Goal: Task Accomplishment & Management: Use online tool/utility

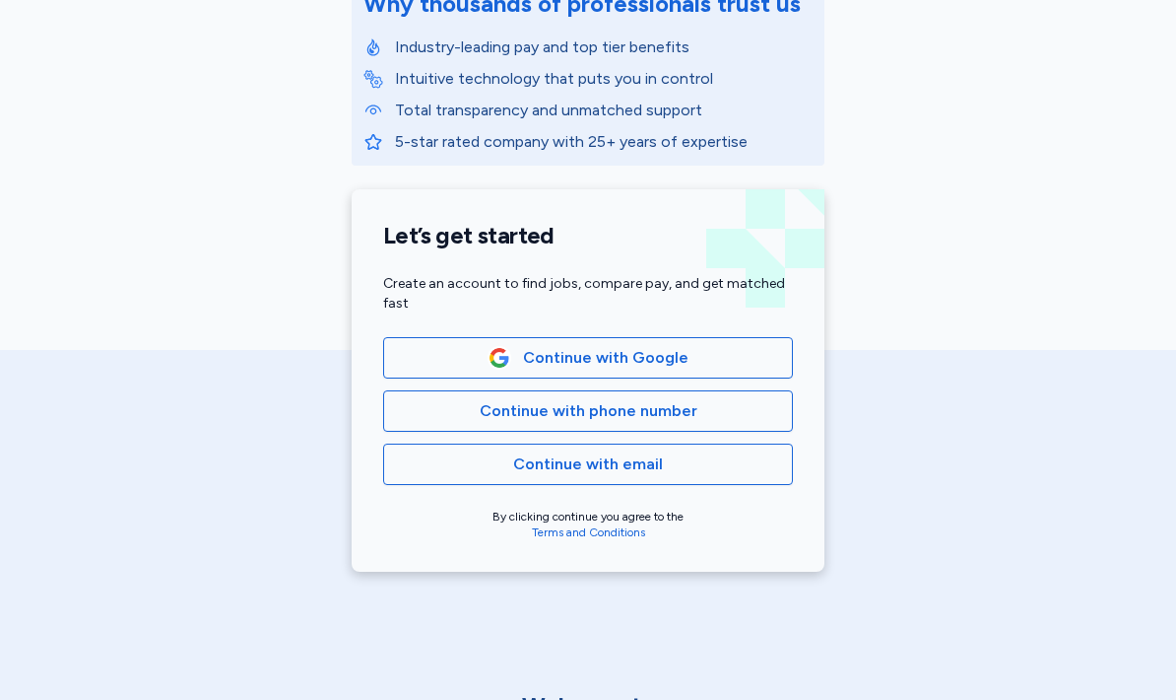
scroll to position [296, 0]
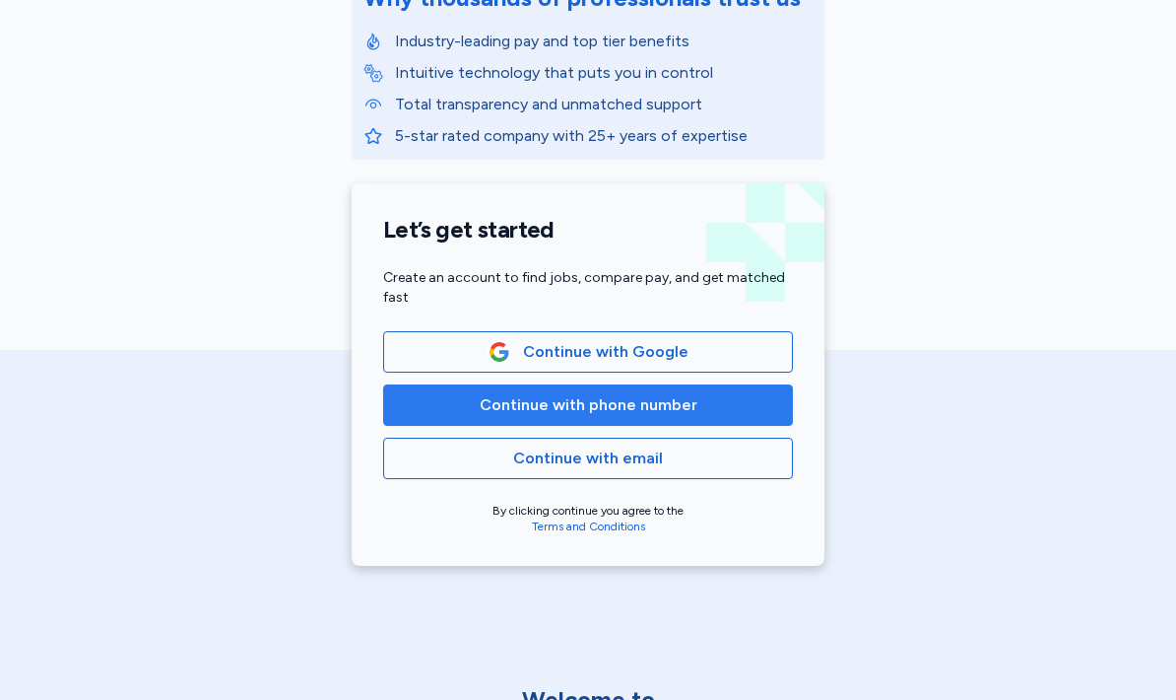
click at [622, 410] on span "Continue with phone number" at bounding box center [589, 405] width 218 height 24
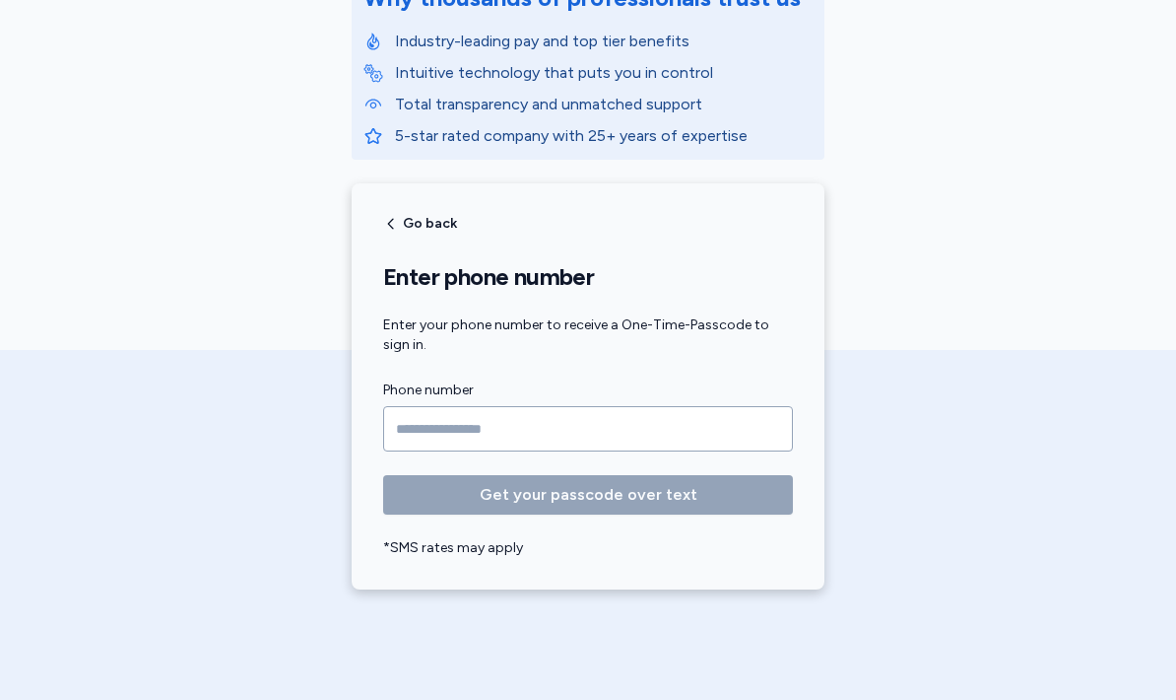
click at [581, 437] on input "Phone number" at bounding box center [588, 428] width 410 height 45
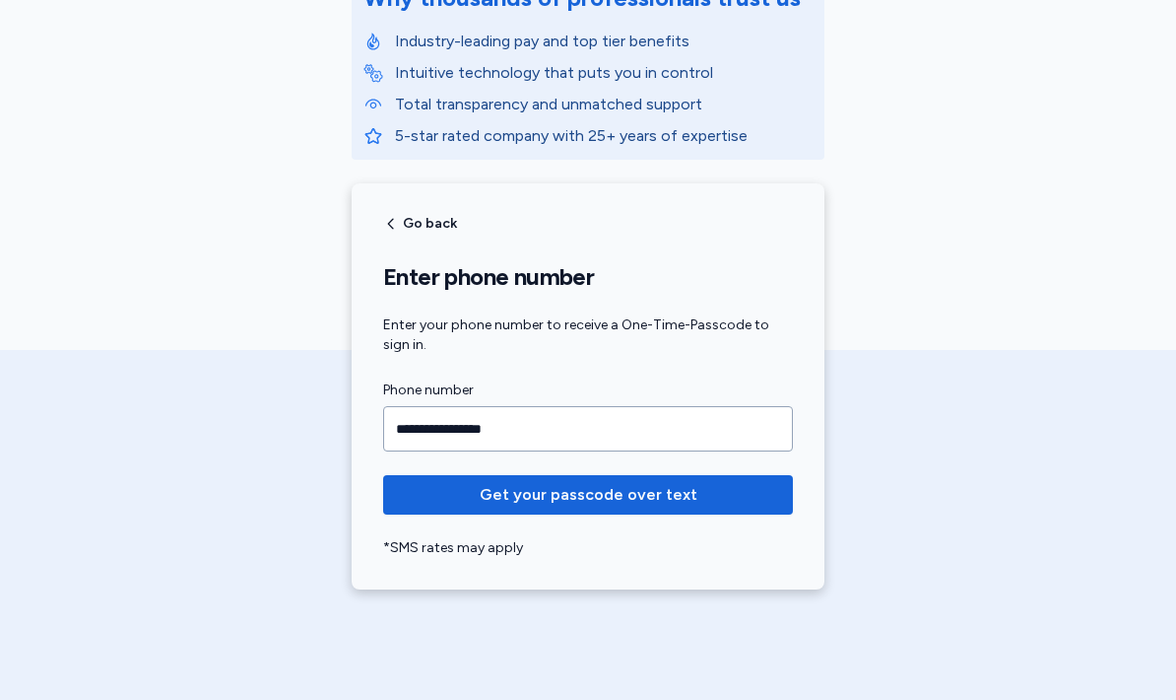
type input "**********"
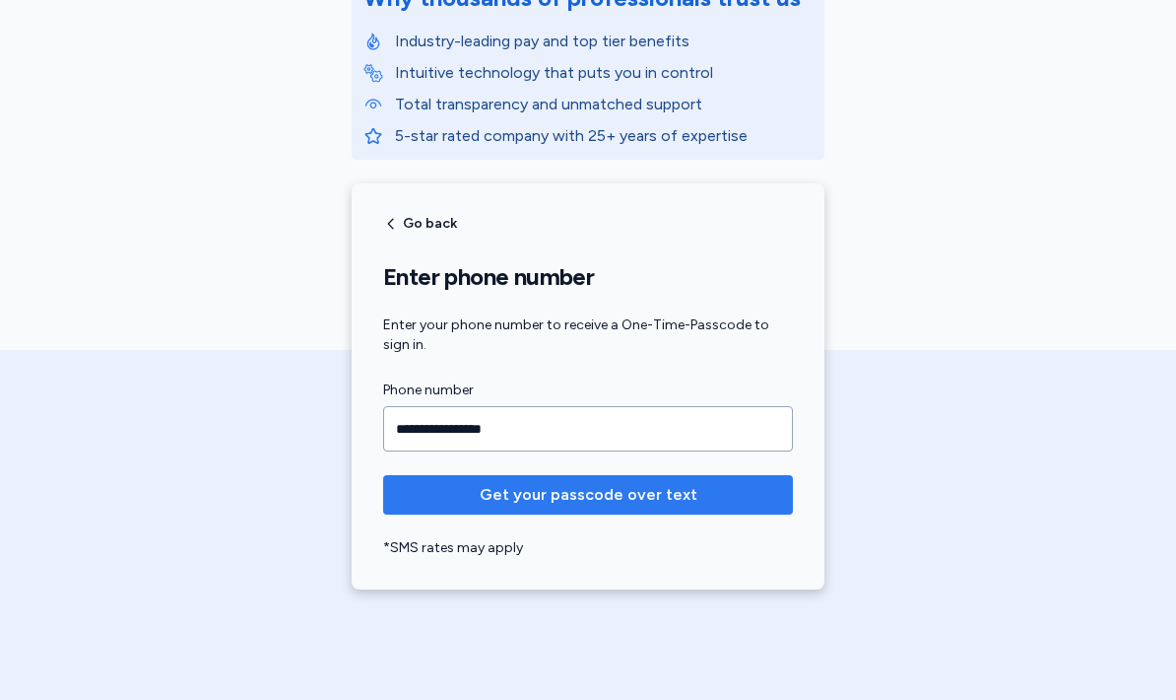
click at [733, 494] on span "Get your passcode over text" at bounding box center [588, 495] width 378 height 24
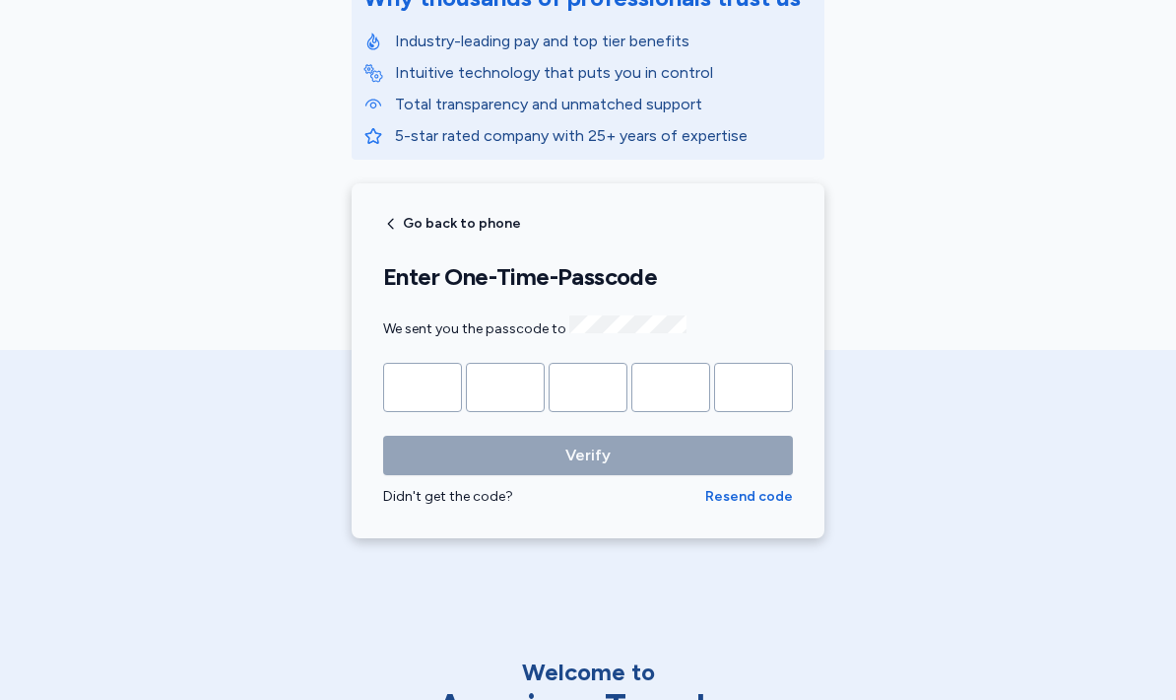
click at [434, 387] on input "Please enter OTP character 1" at bounding box center [422, 387] width 79 height 49
type input "*"
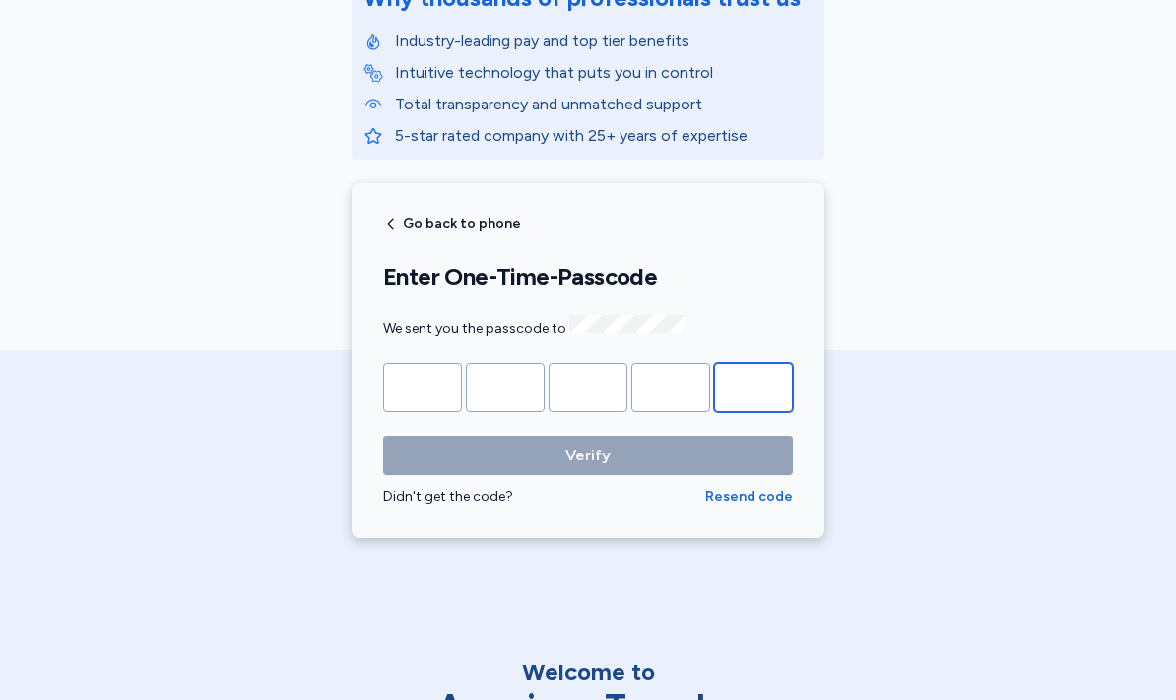
type input "*"
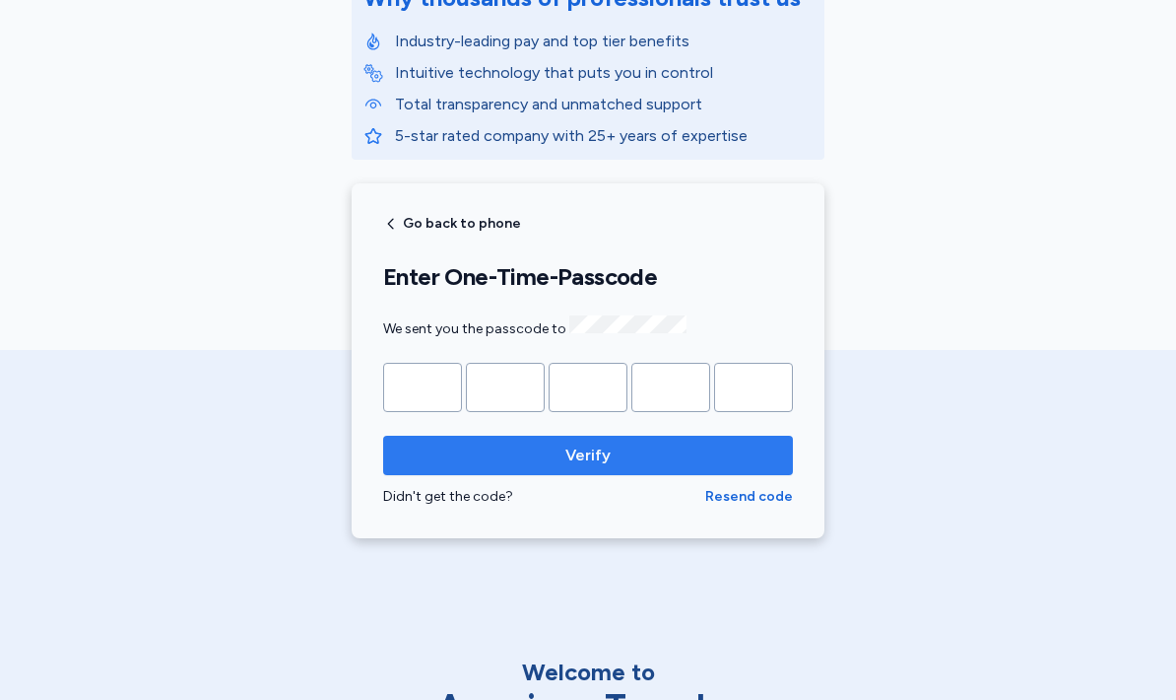
click at [700, 443] on span "Verify" at bounding box center [588, 455] width 378 height 24
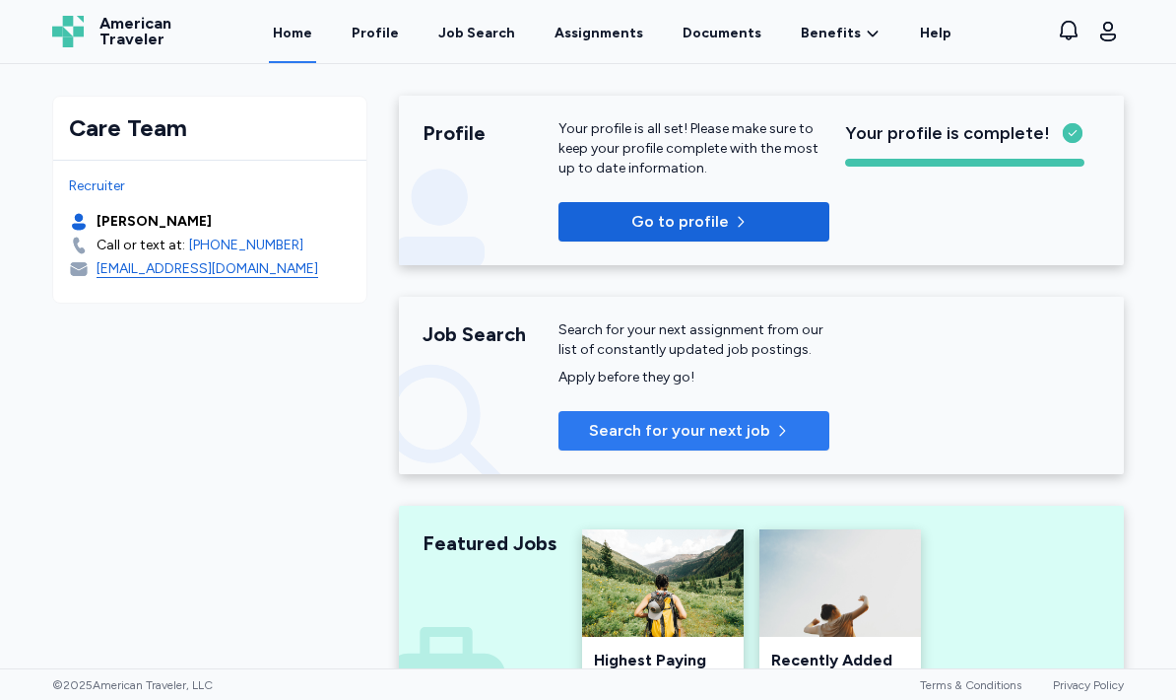
click at [718, 434] on span "Search for your next job" at bounding box center [679, 431] width 181 height 24
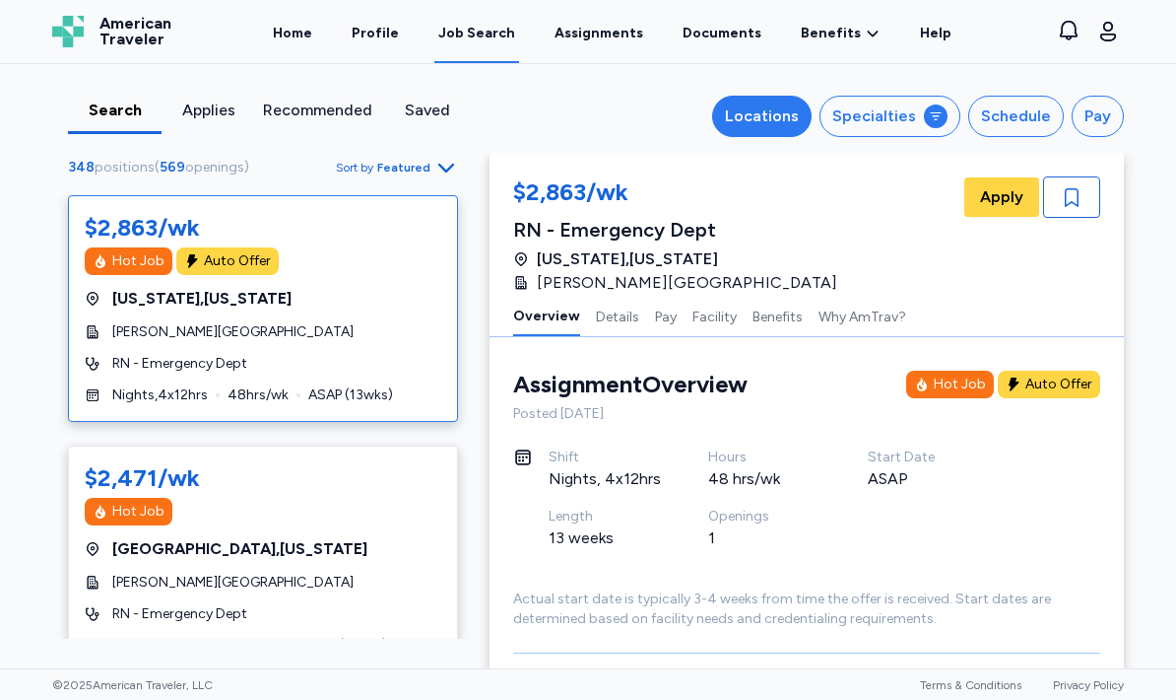
click at [799, 123] on div "Locations" at bounding box center [762, 116] width 74 height 24
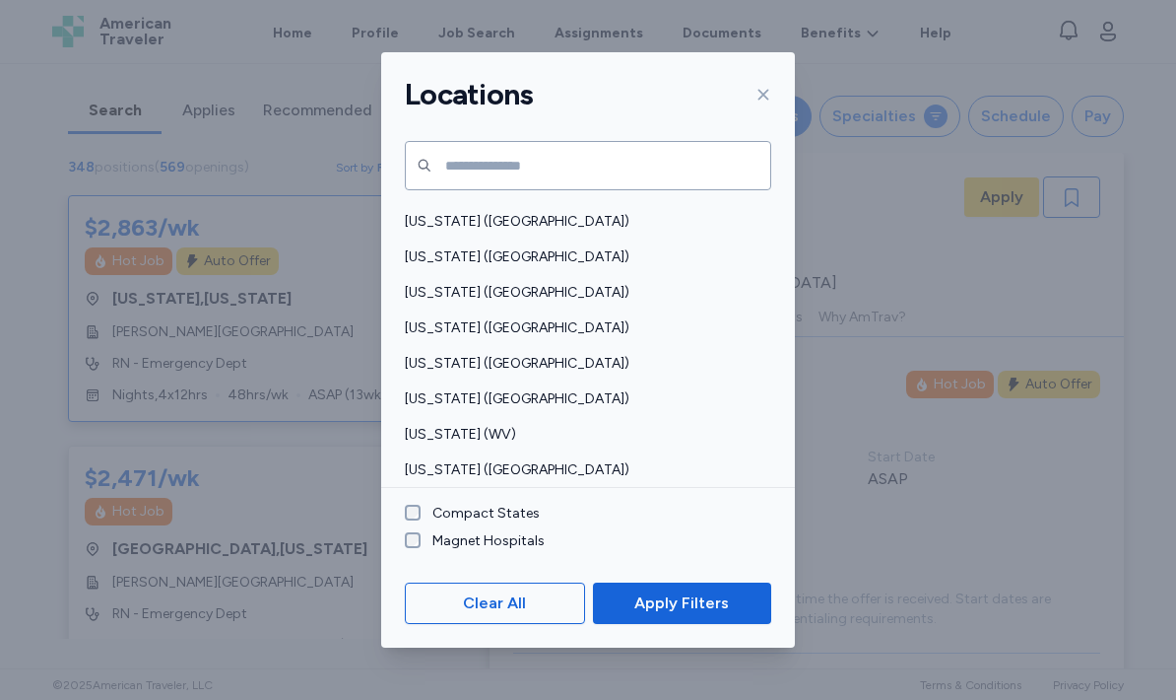
scroll to position [1496, 0]
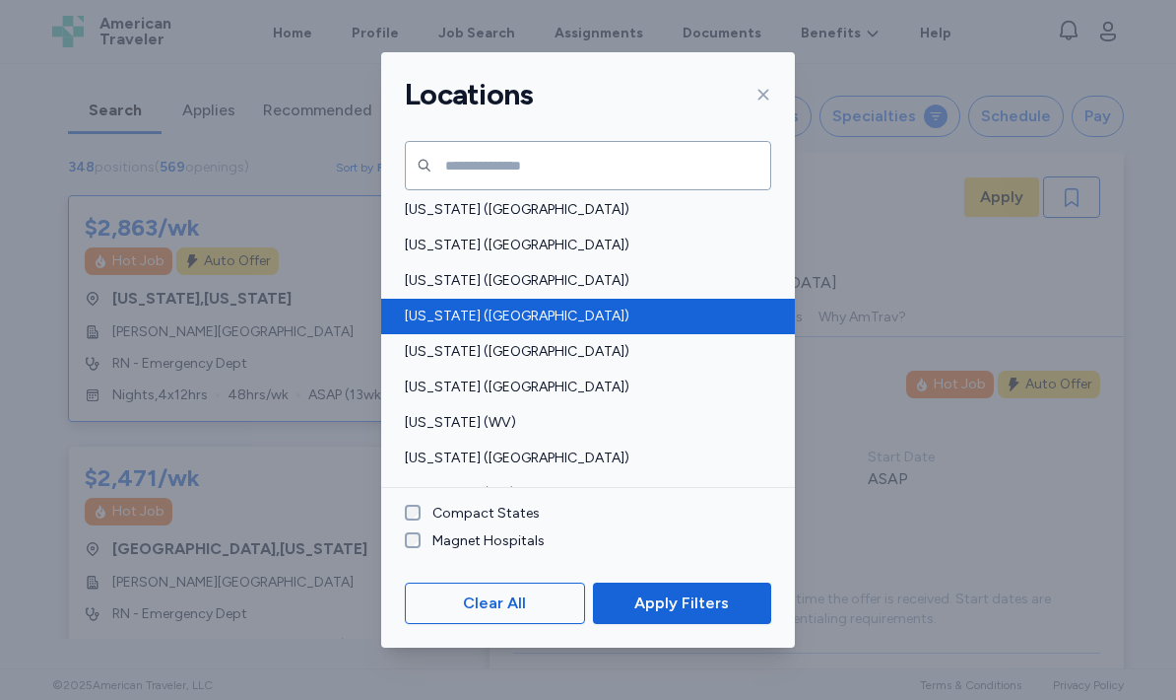
click at [490, 324] on span "[US_STATE] ([GEOGRAPHIC_DATA])" at bounding box center [582, 316] width 355 height 20
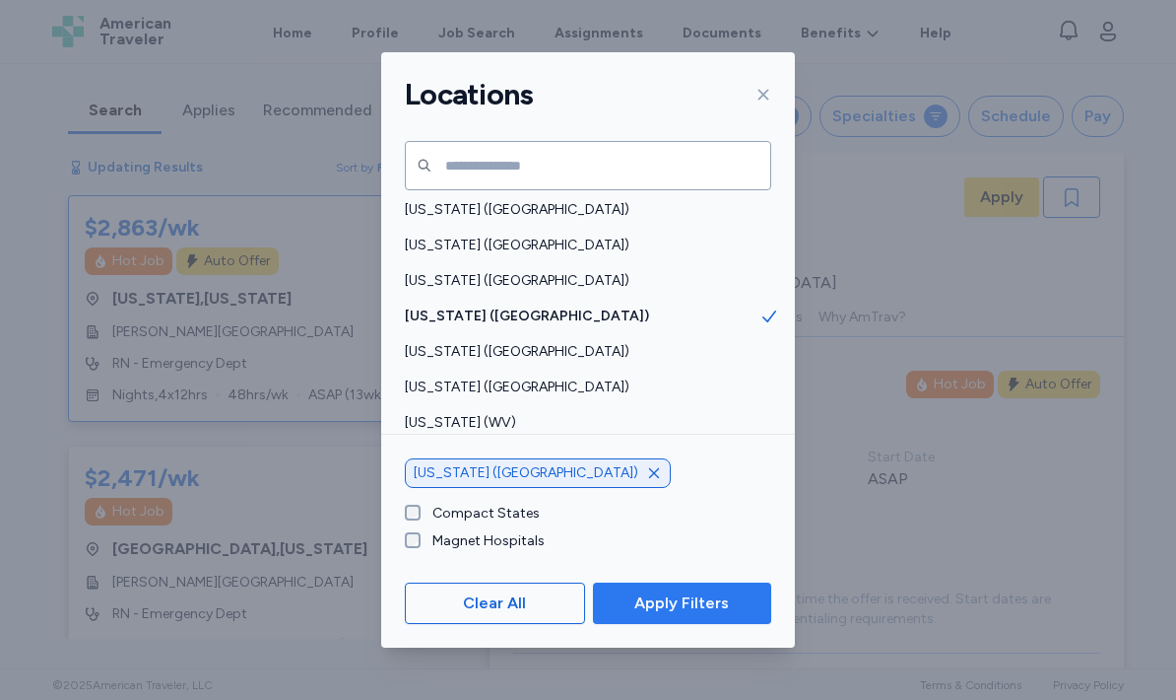
click at [719, 612] on span "Apply Filters" at bounding box center [681, 603] width 95 height 24
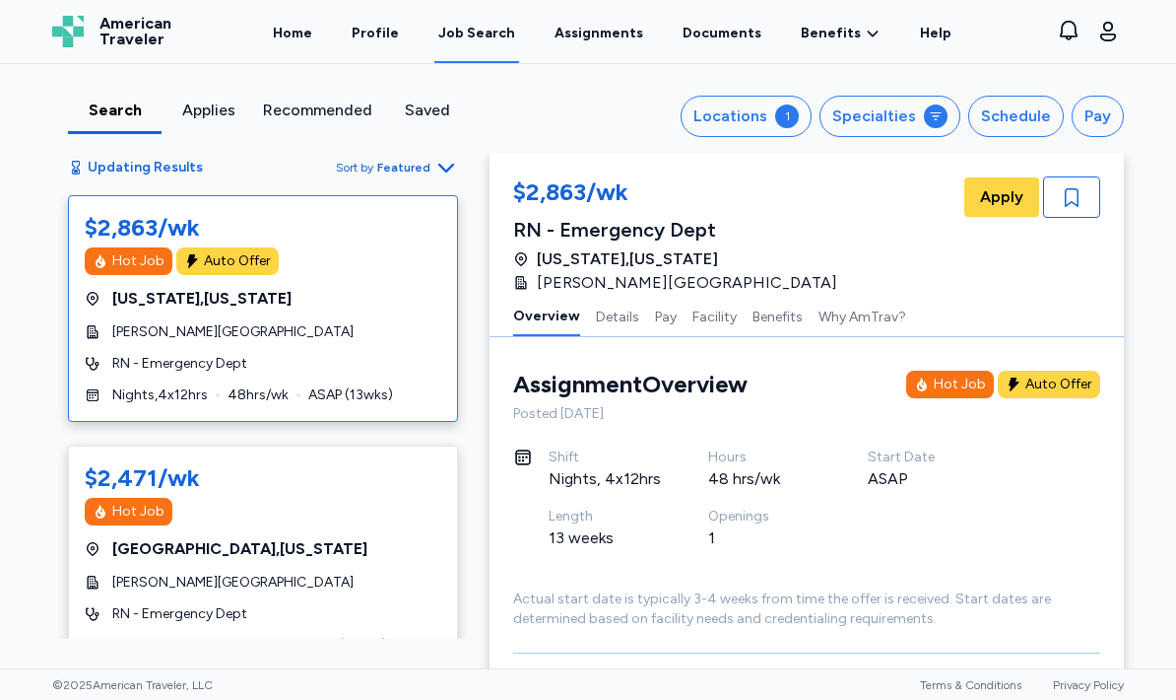
scroll to position [2, 0]
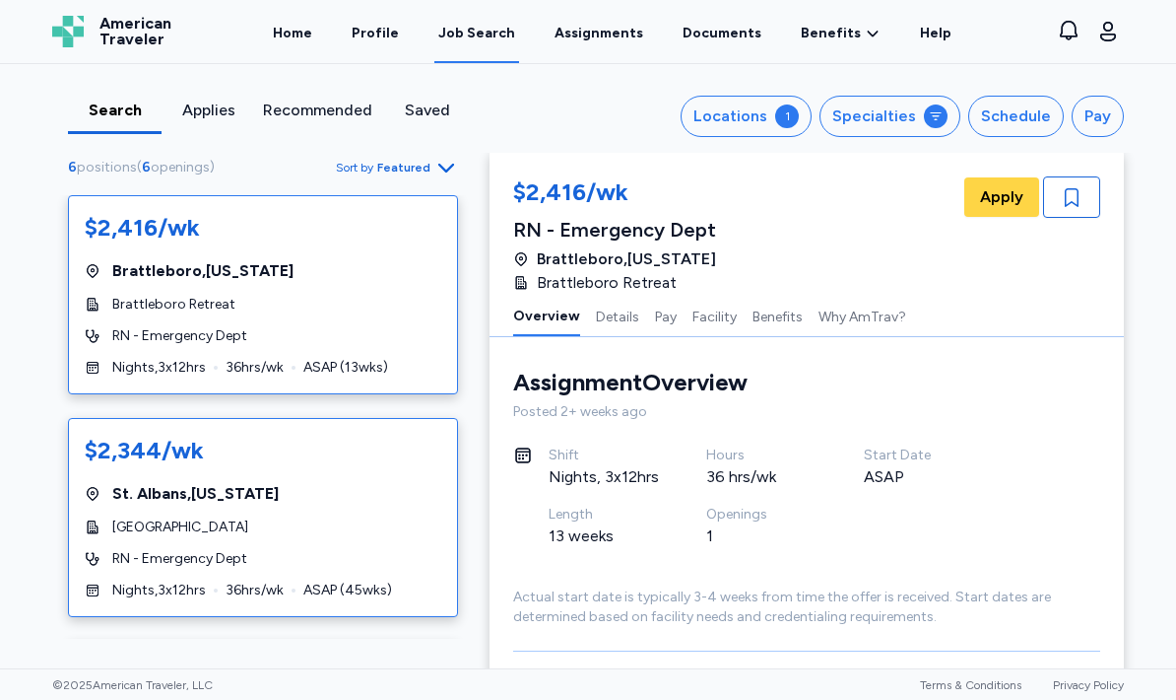
click at [301, 515] on div "$2,344/wk [GEOGRAPHIC_DATA] , [US_STATE][GEOGRAPHIC_DATA] RN - Emergency Dept N…" at bounding box center [263, 517] width 390 height 199
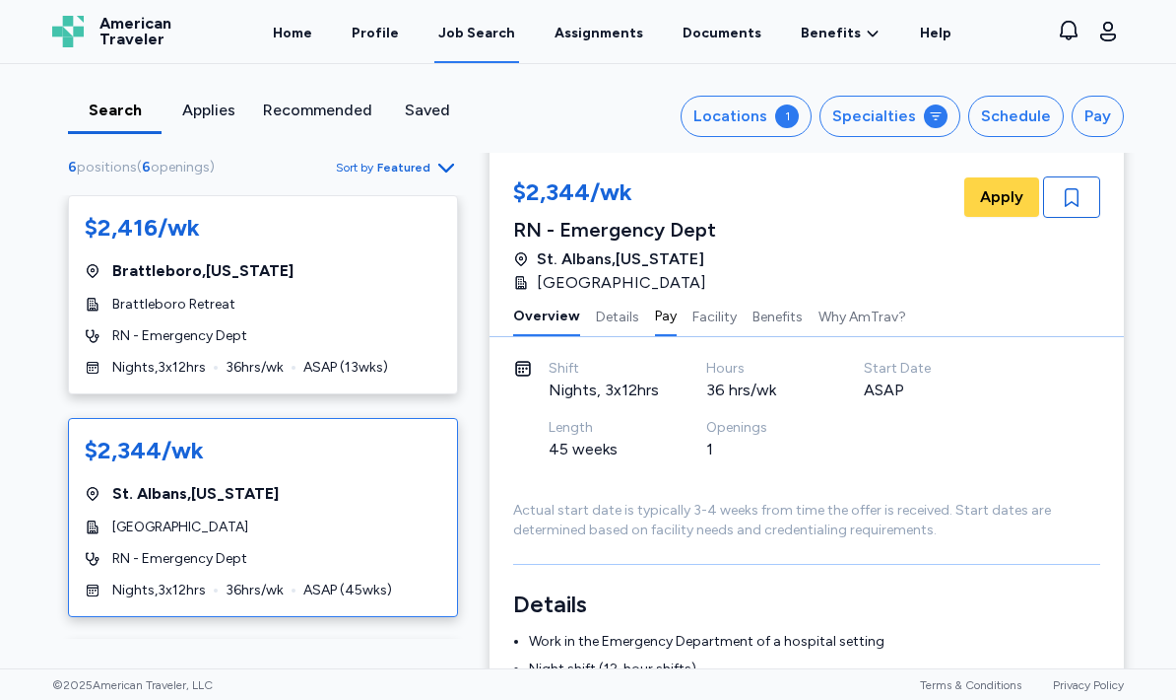
click at [655, 316] on button "Pay" at bounding box center [666, 315] width 22 height 41
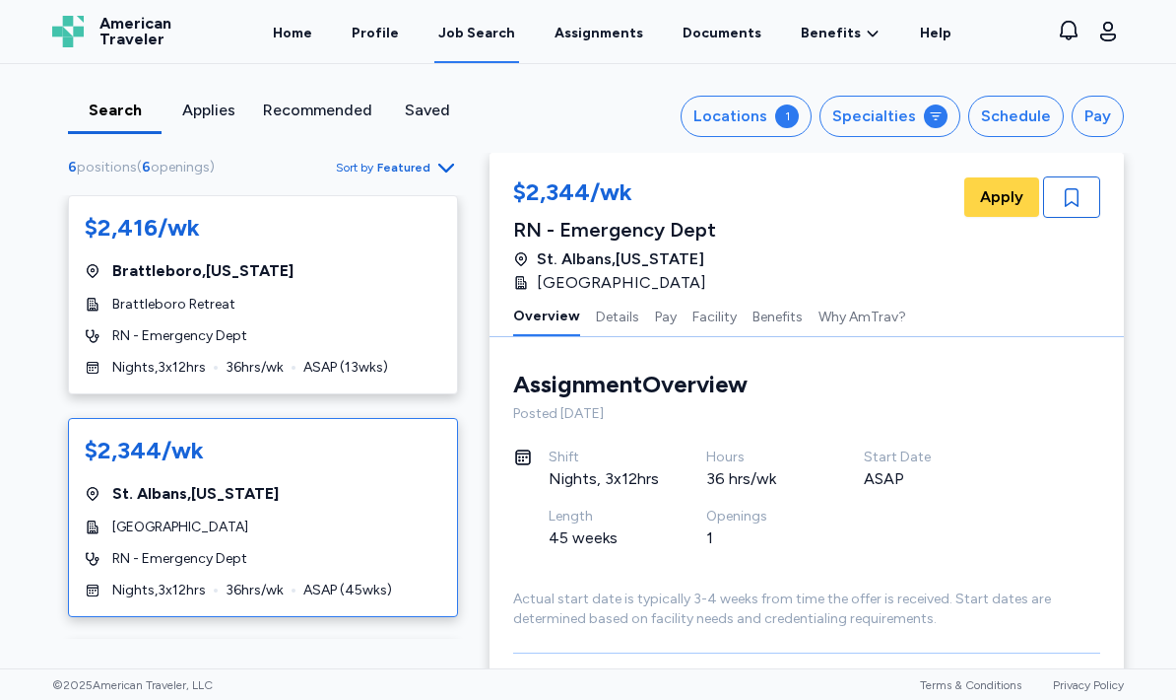
click at [124, 131] on div at bounding box center [115, 132] width 94 height 3
click at [110, 124] on div "Search" at bounding box center [115, 116] width 94 height 35
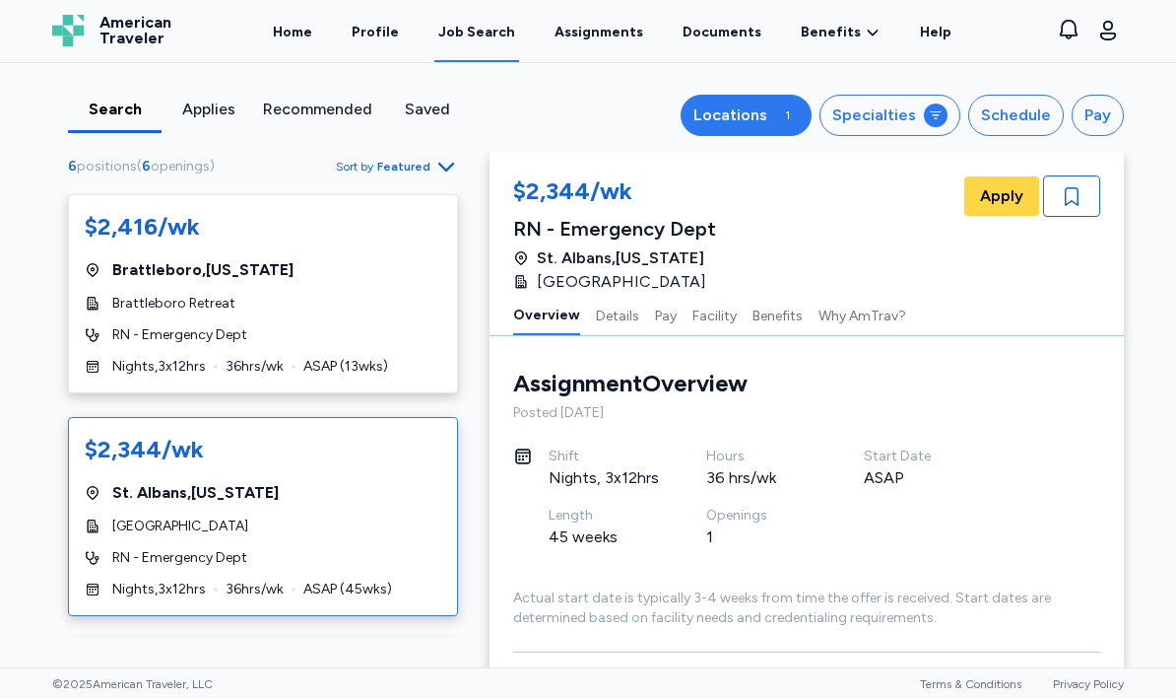
click at [764, 100] on button "Locations 1" at bounding box center [746, 116] width 131 height 41
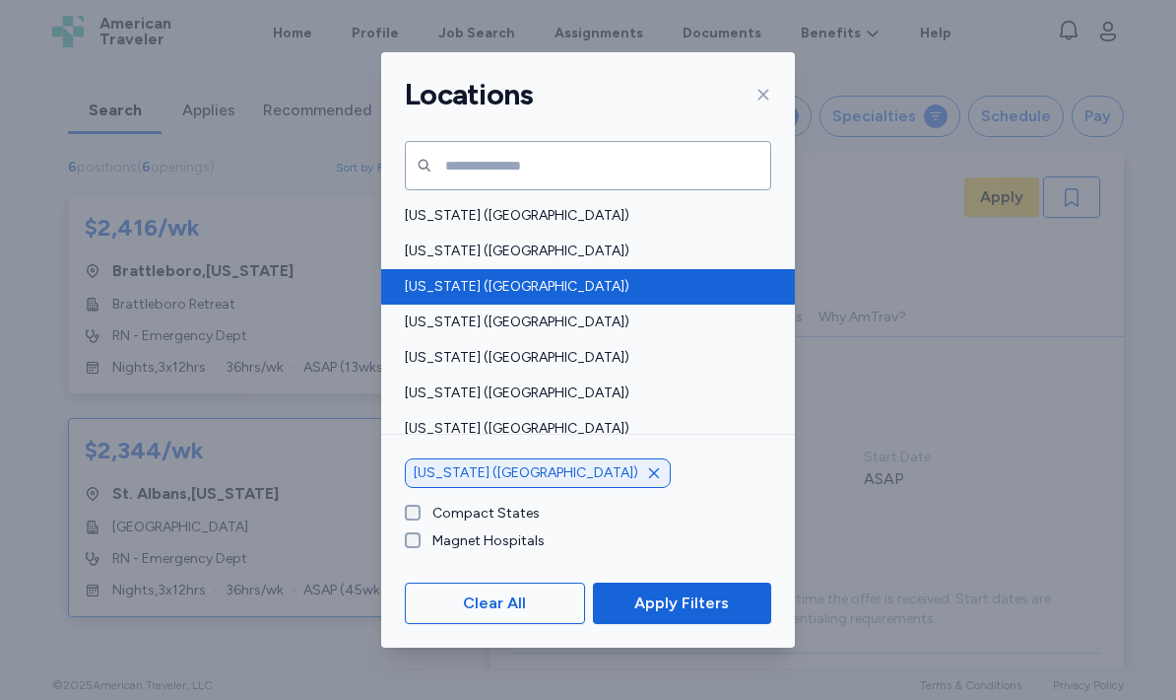
click at [467, 297] on div "[US_STATE] ([GEOGRAPHIC_DATA])" at bounding box center [588, 286] width 414 height 35
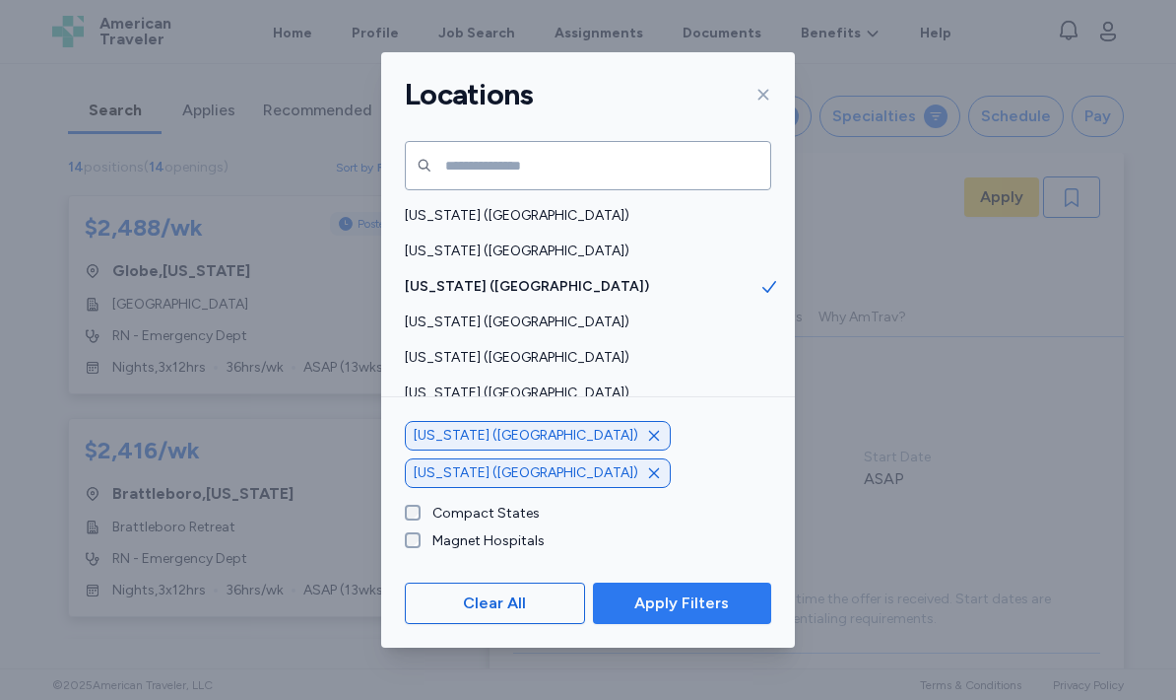
click at [716, 609] on span "Apply Filters" at bounding box center [681, 603] width 95 height 24
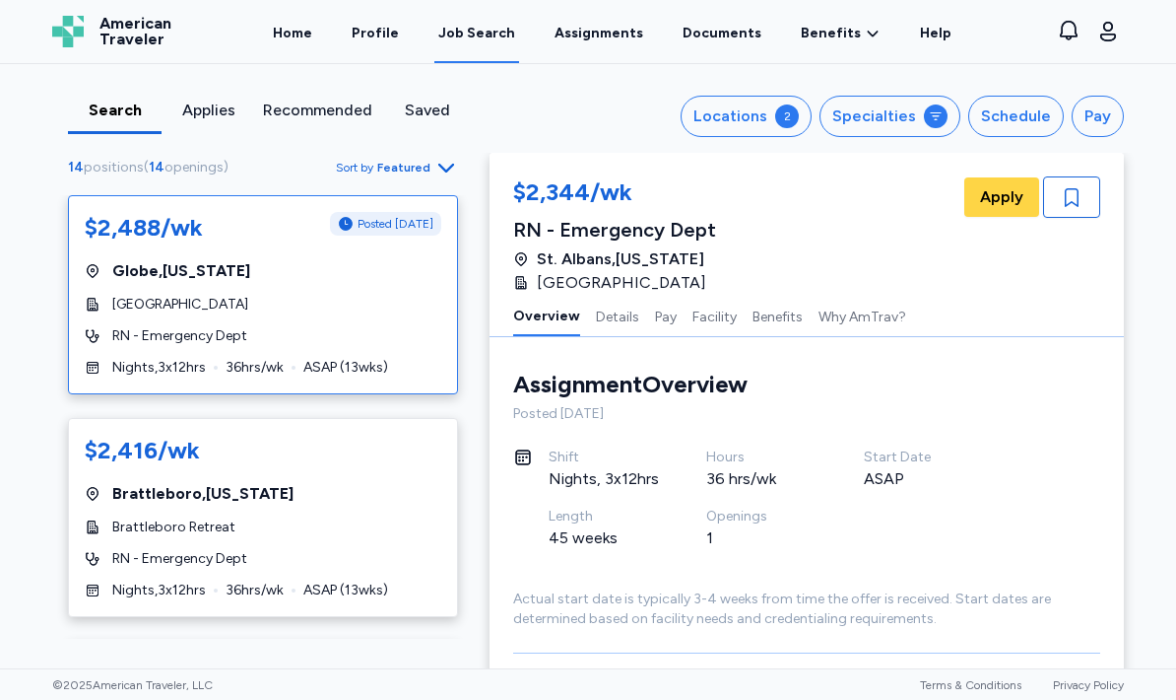
click at [157, 341] on span "RN - Emergency Dept" at bounding box center [179, 336] width 135 height 20
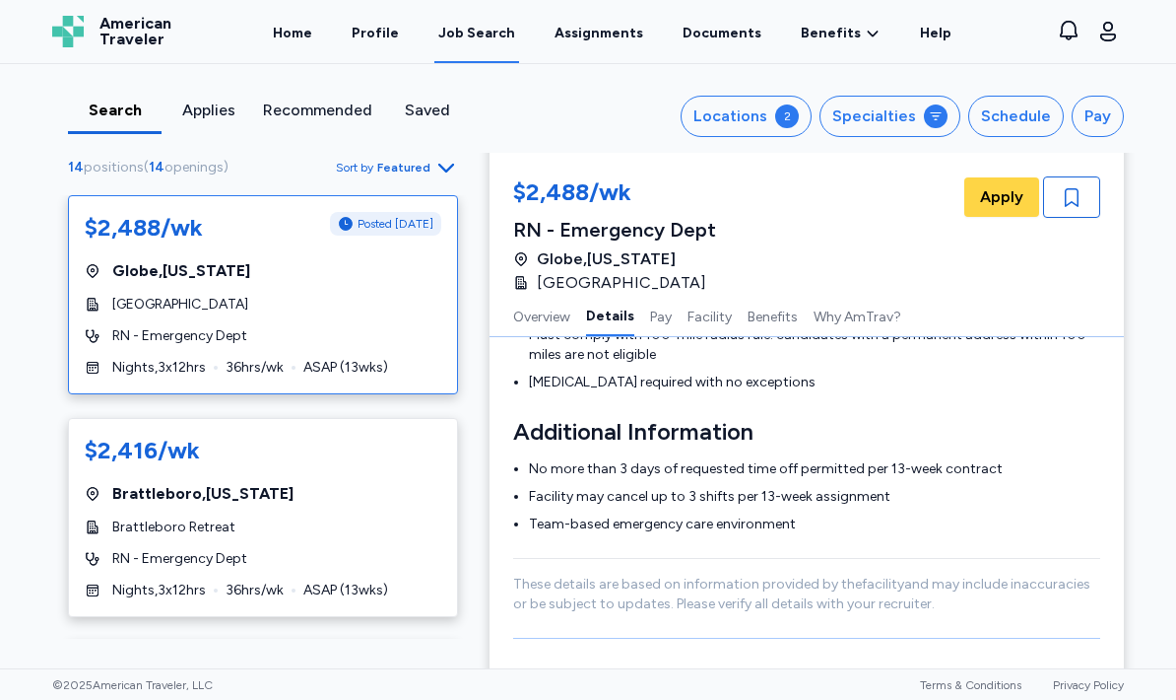
scroll to position [733, 0]
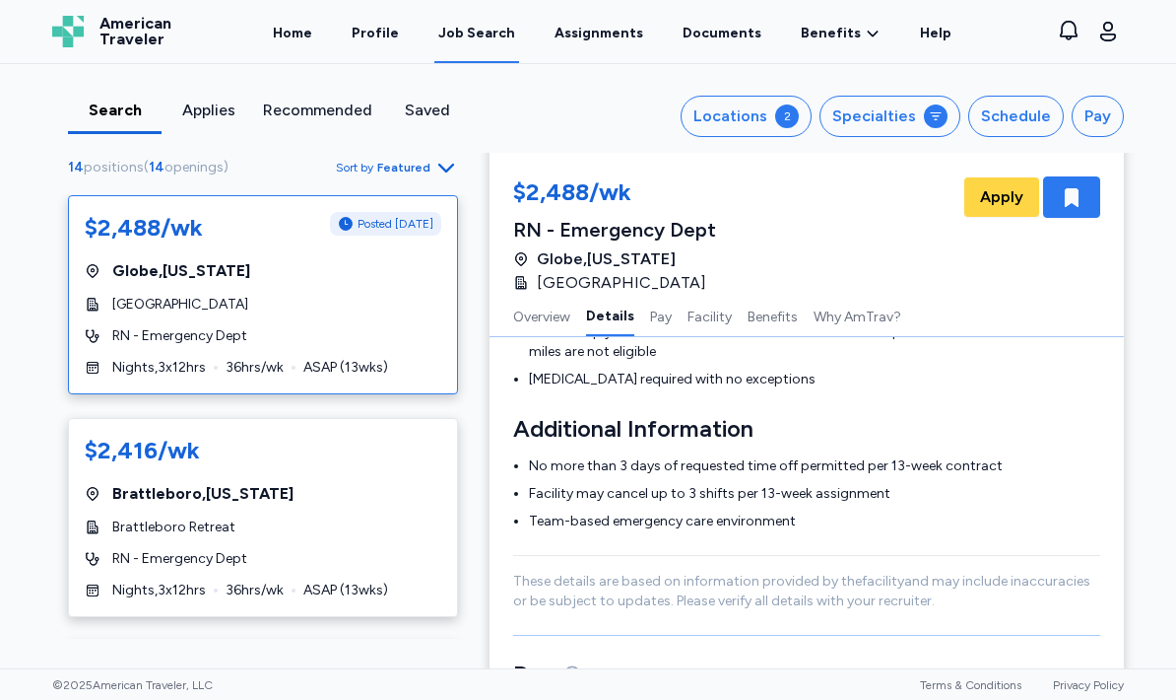
click at [1088, 206] on div "button" at bounding box center [1071, 196] width 57 height 41
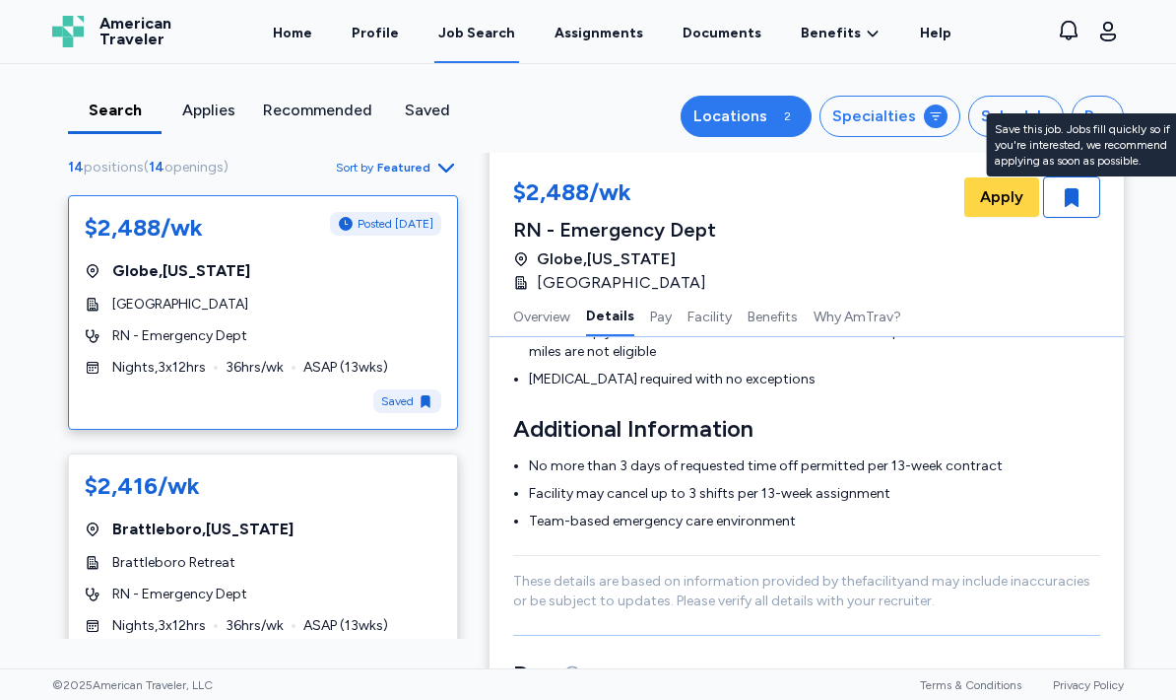
click at [794, 111] on div "2" at bounding box center [787, 116] width 24 height 24
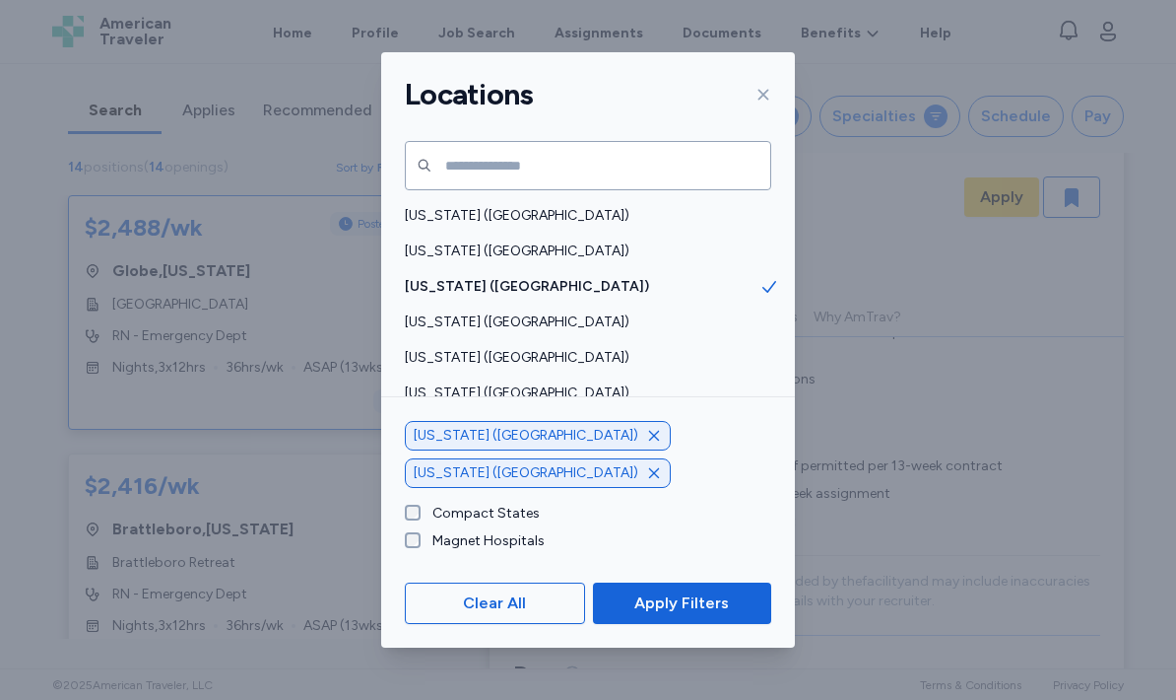
click at [646, 480] on icon "button" at bounding box center [654, 473] width 16 height 16
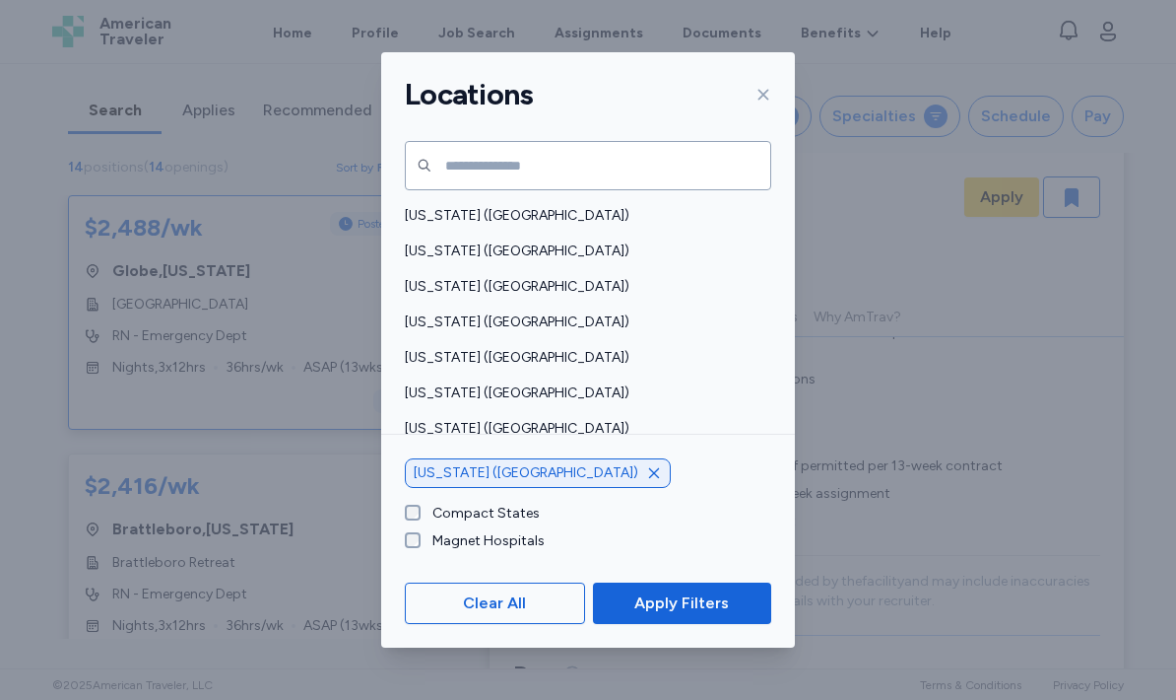
click at [646, 480] on icon "button" at bounding box center [654, 473] width 16 height 16
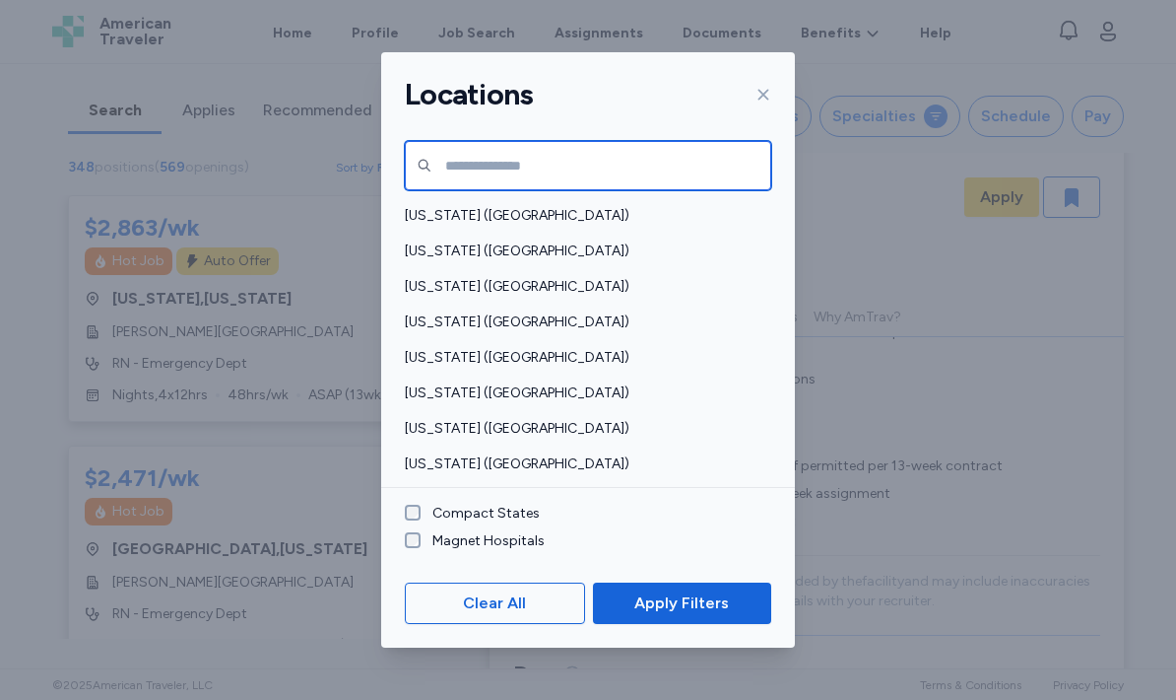
click at [691, 164] on input "text" at bounding box center [588, 165] width 367 height 49
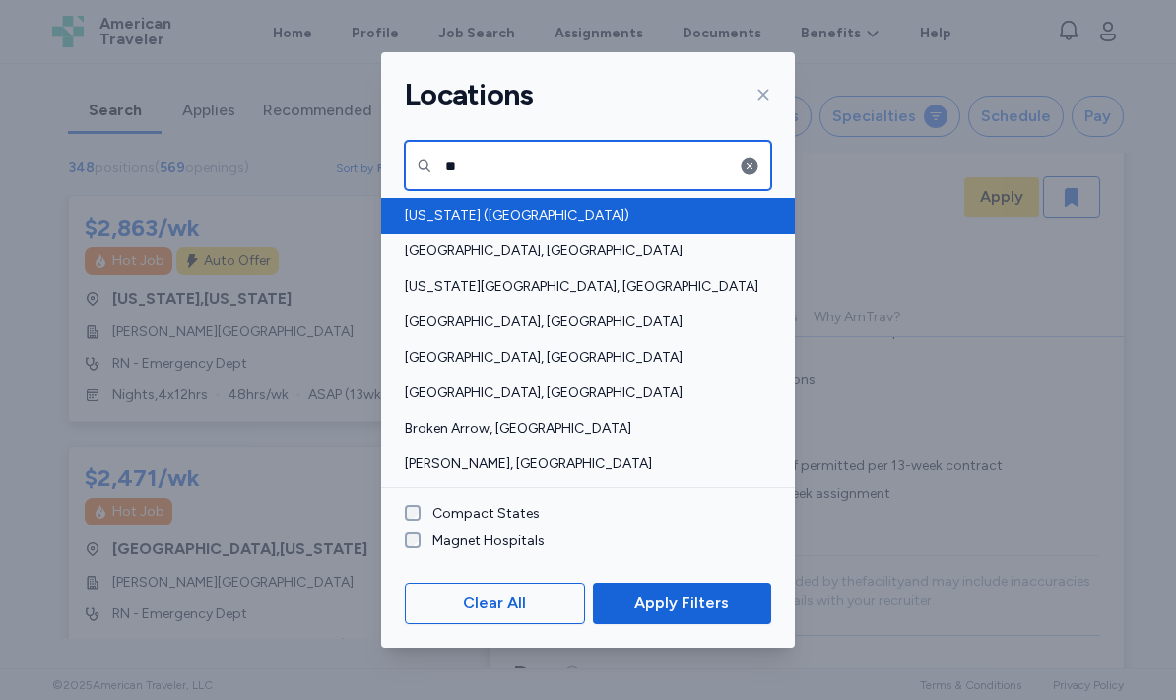
type input "**"
click at [491, 215] on span "[US_STATE] ([GEOGRAPHIC_DATA])" at bounding box center [582, 216] width 355 height 20
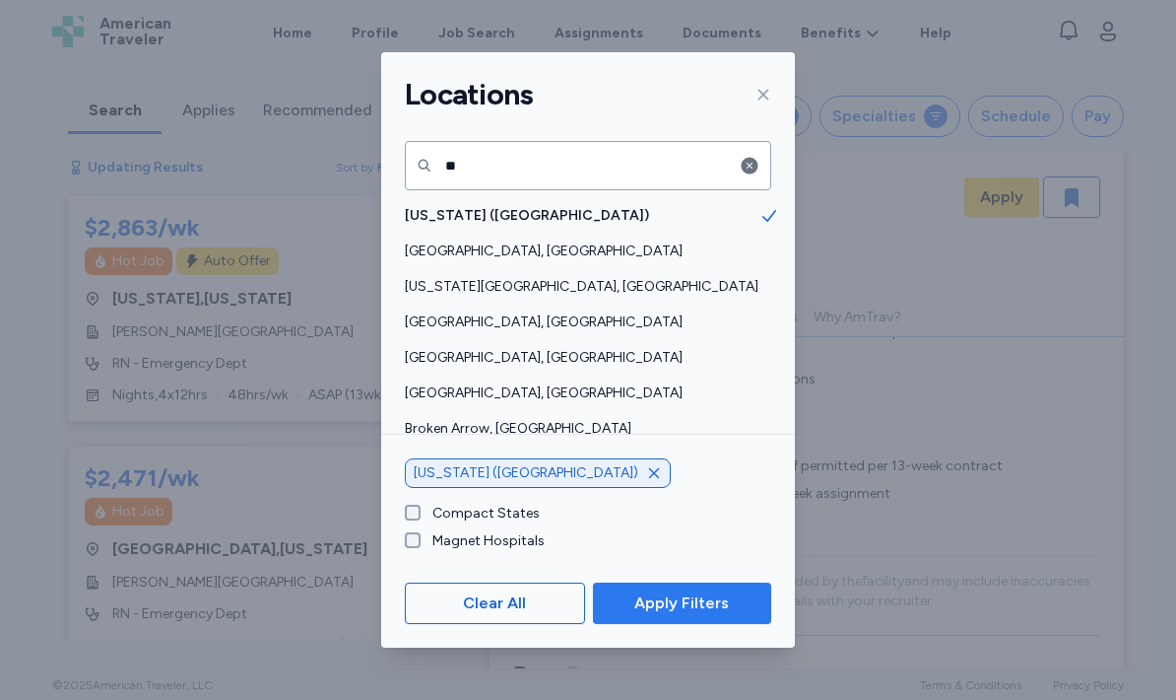
click at [739, 606] on span "Apply Filters" at bounding box center [682, 603] width 147 height 24
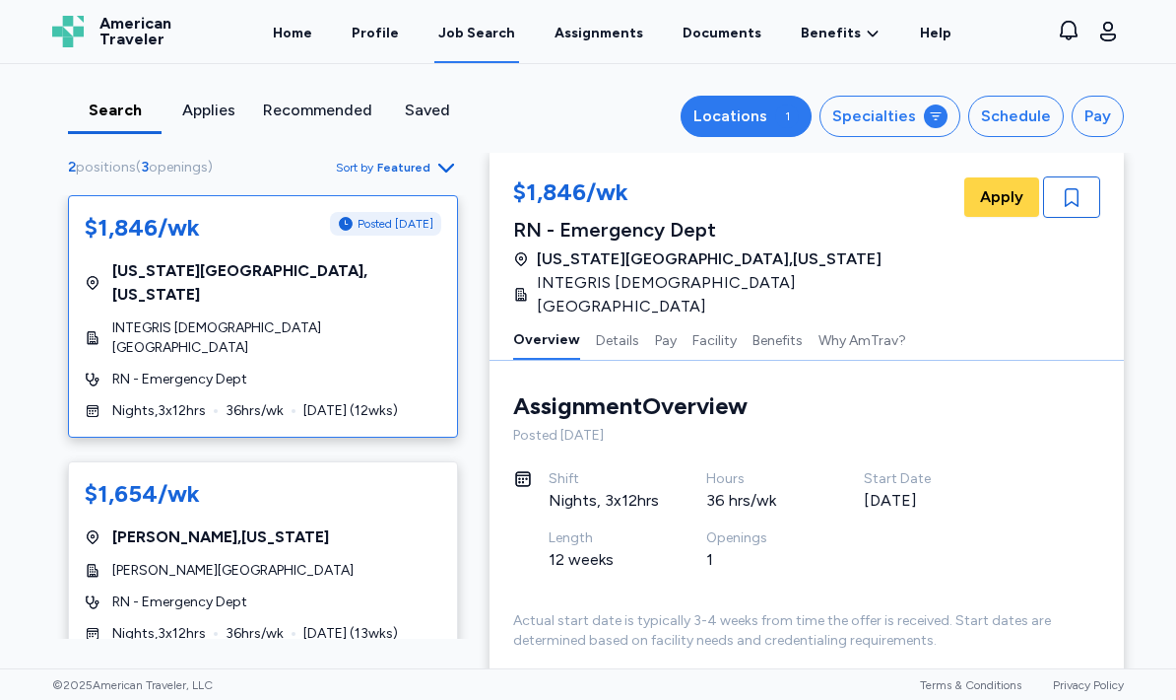
click at [796, 123] on div "1" at bounding box center [787, 116] width 24 height 24
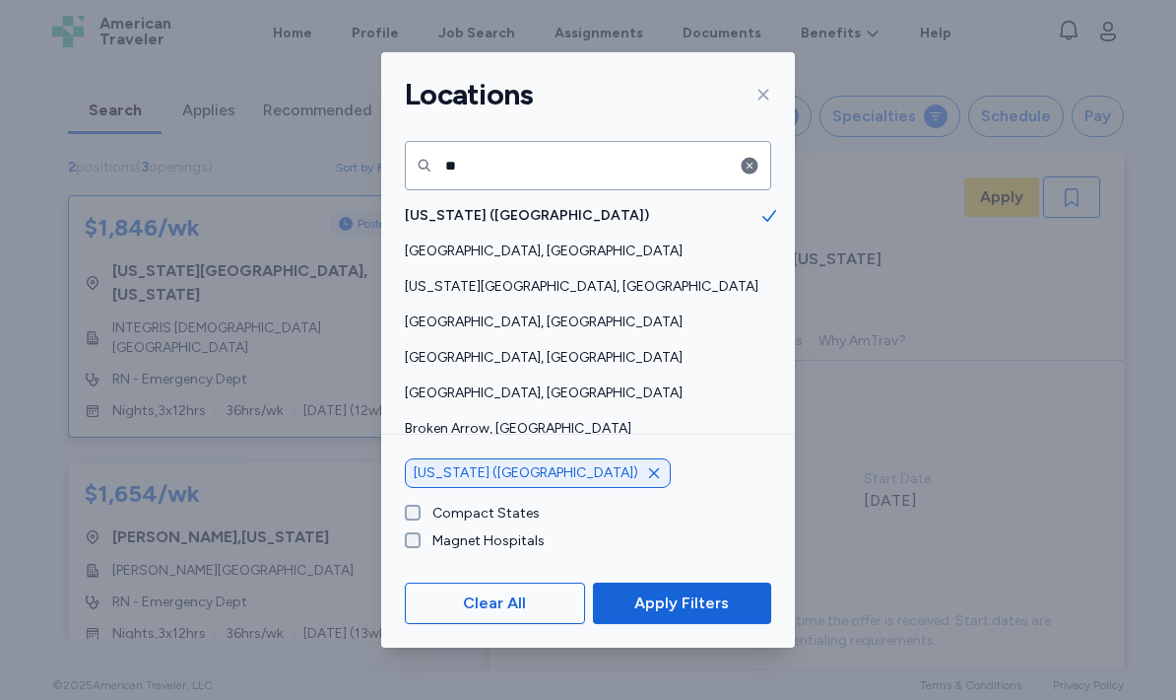
click at [646, 470] on icon "button" at bounding box center [654, 473] width 16 height 16
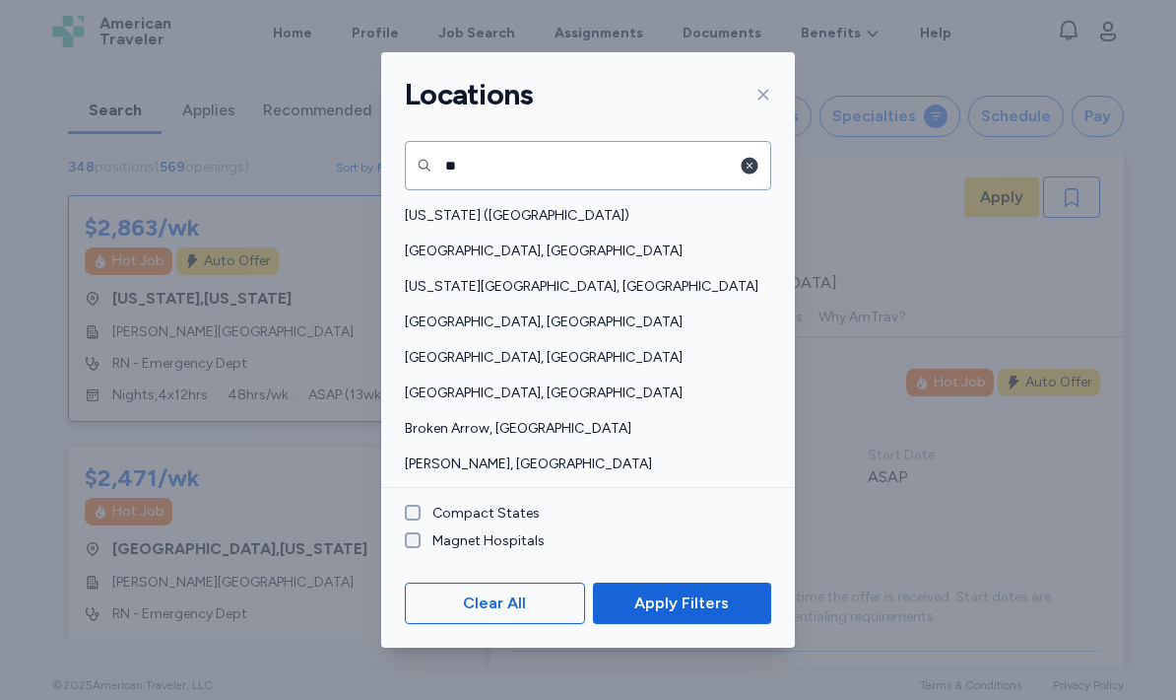
click at [757, 162] on icon "button" at bounding box center [750, 165] width 17 height 17
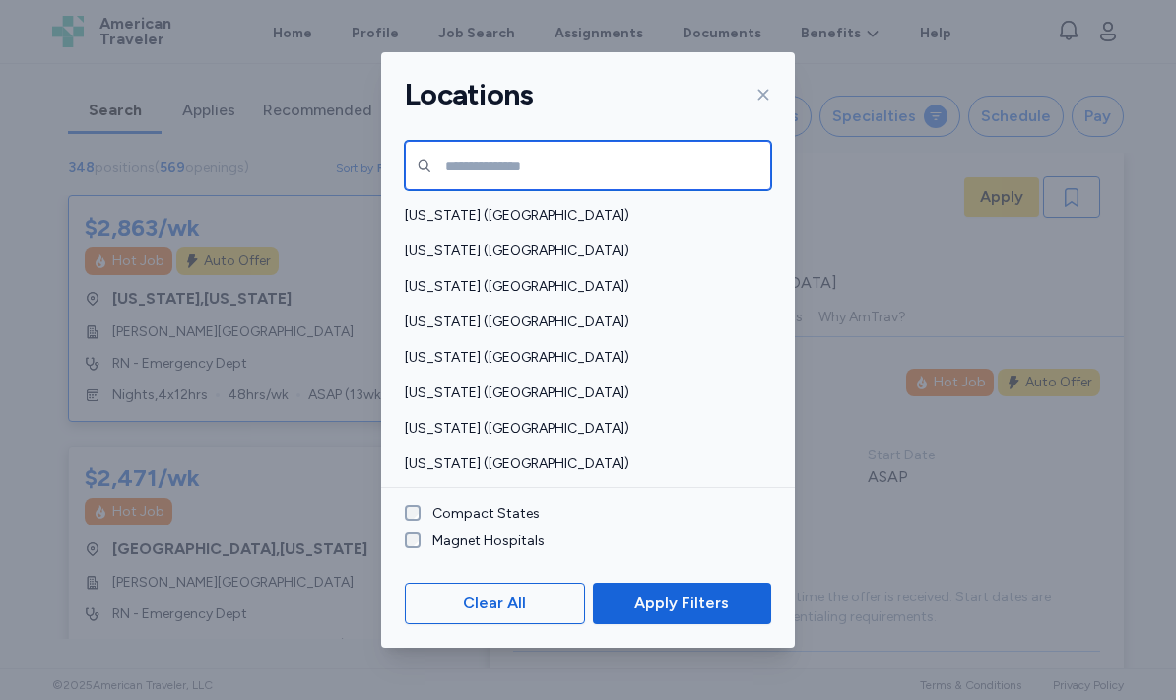
click at [629, 146] on input "text" at bounding box center [588, 165] width 367 height 49
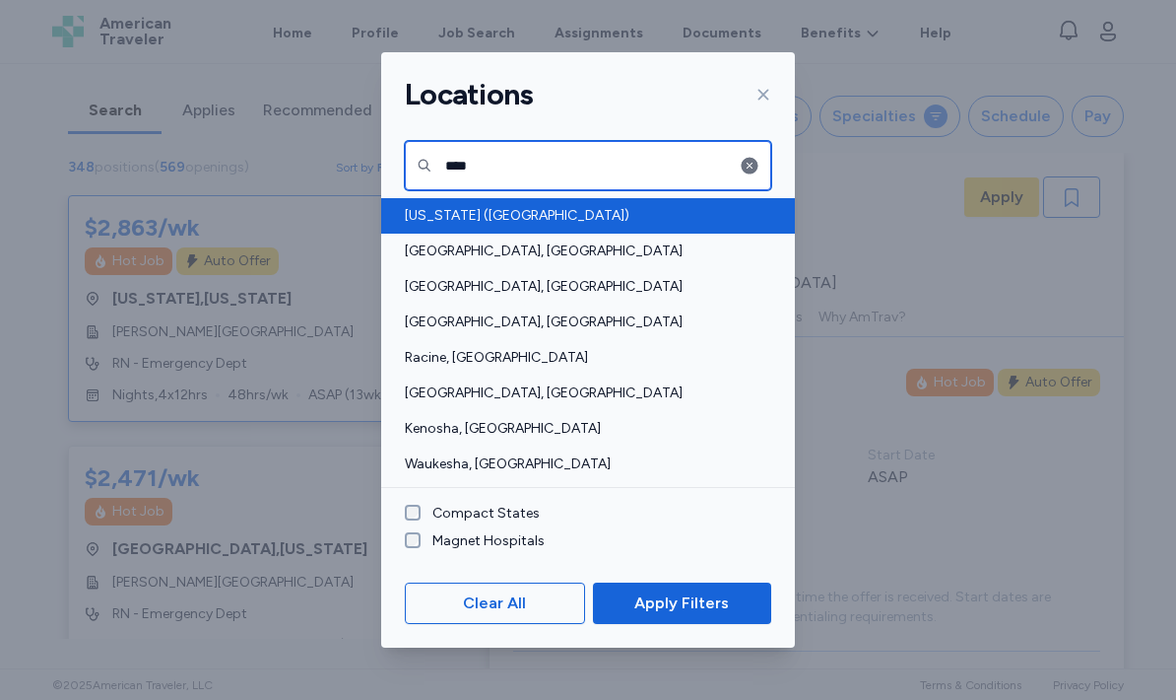
type input "****"
click at [518, 225] on span "[US_STATE] ([GEOGRAPHIC_DATA])" at bounding box center [582, 216] width 355 height 20
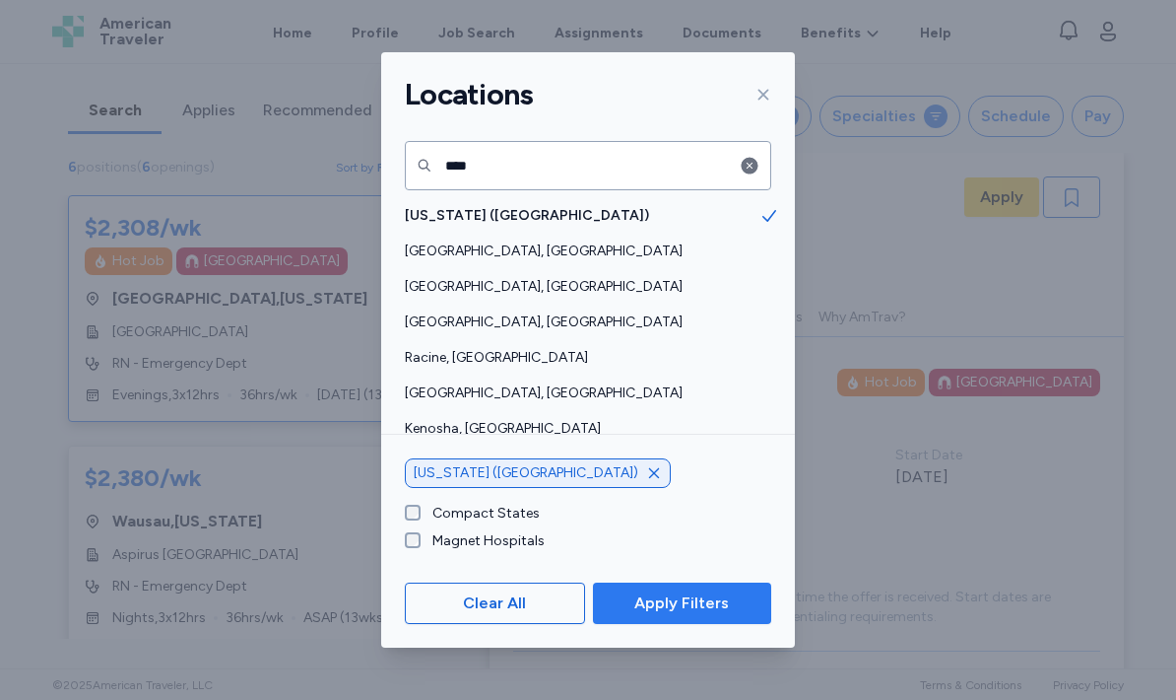
click at [713, 602] on span "Apply Filters" at bounding box center [681, 603] width 95 height 24
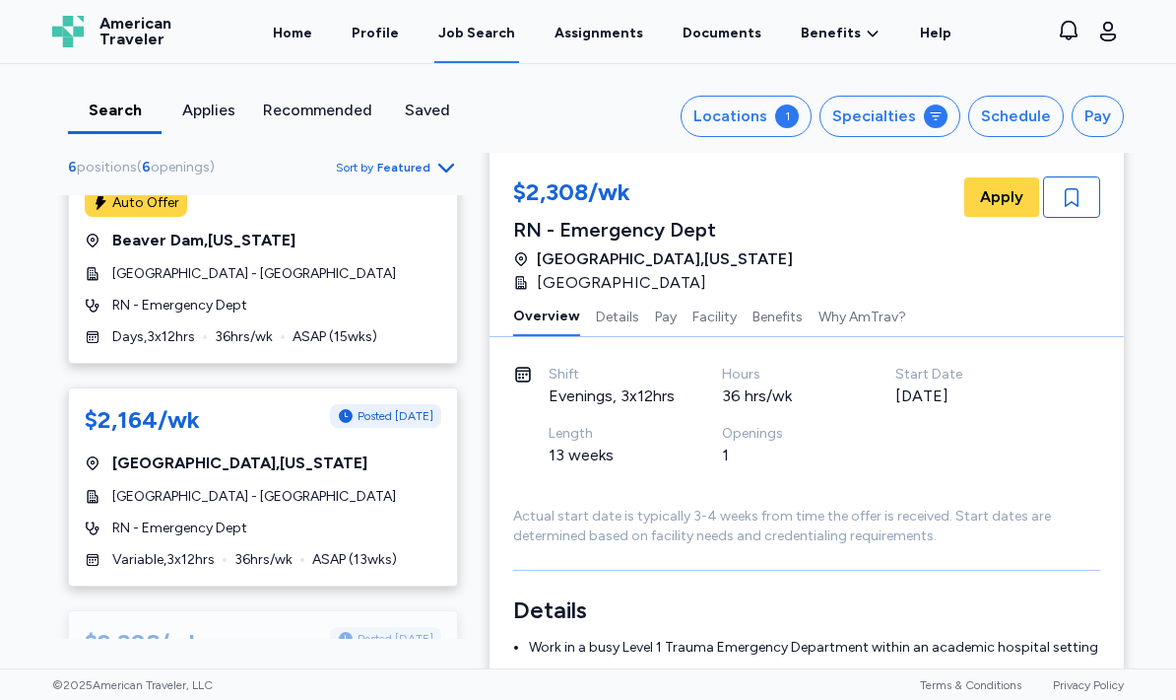
scroll to position [530, 0]
click at [785, 125] on button "Locations 1" at bounding box center [746, 116] width 131 height 41
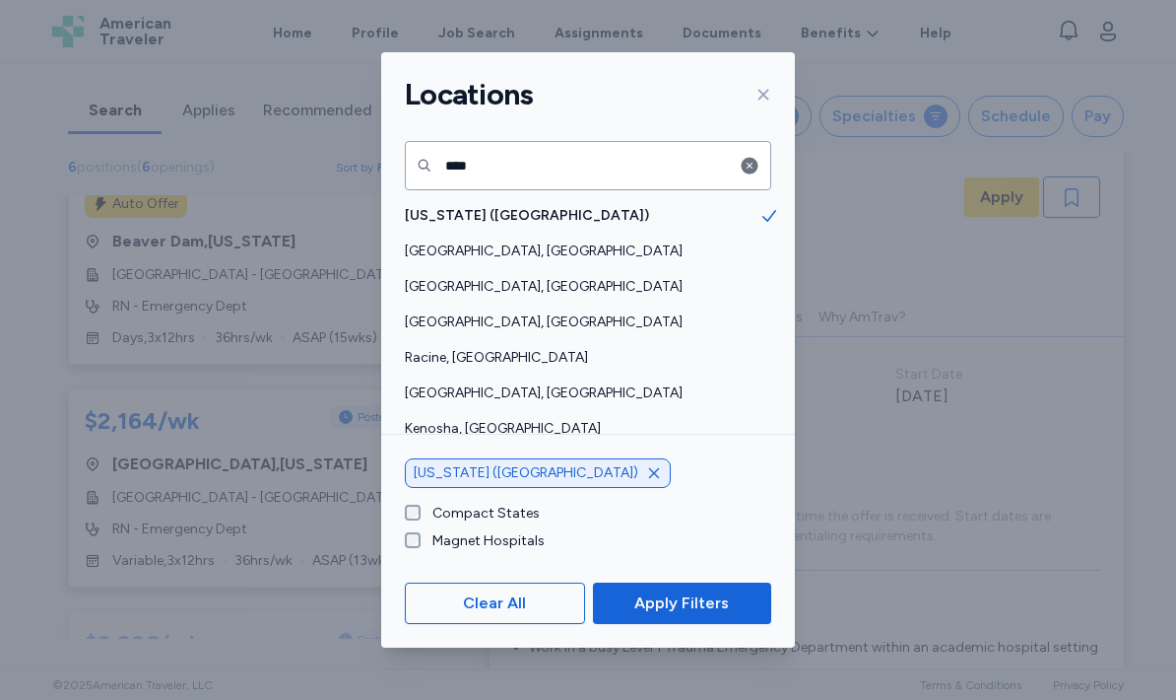
click at [646, 474] on icon "button" at bounding box center [654, 473] width 16 height 16
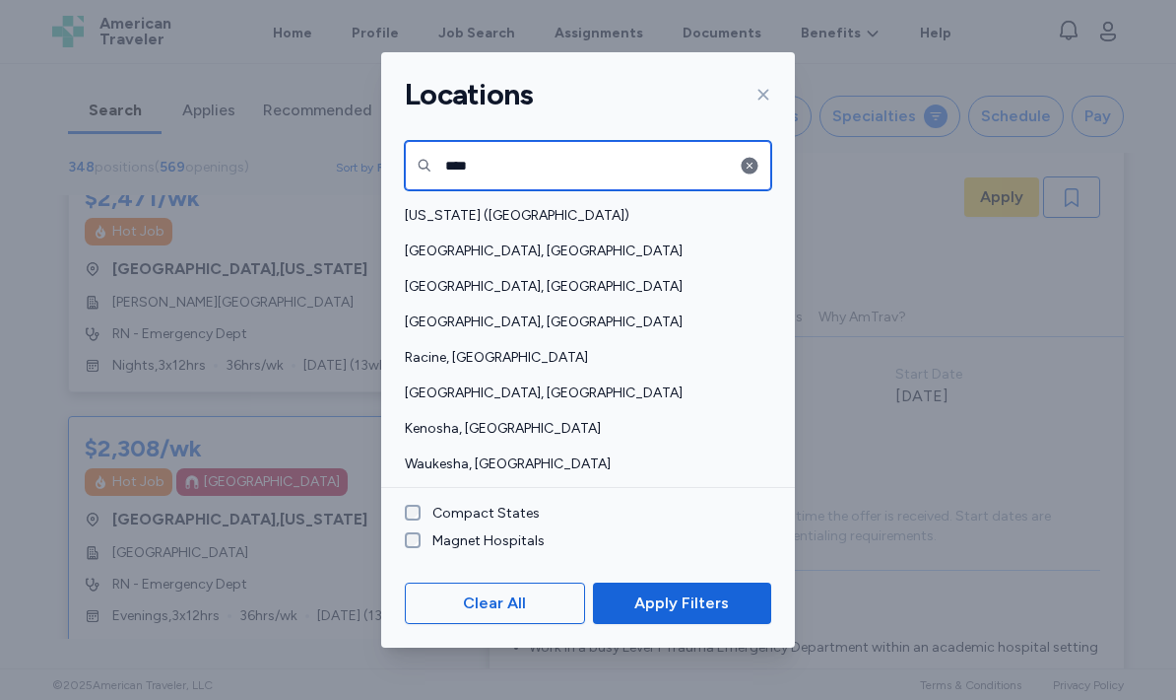
click at [596, 166] on input "****" at bounding box center [588, 165] width 367 height 49
type input "*********"
click at [748, 172] on icon "button" at bounding box center [750, 165] width 17 height 17
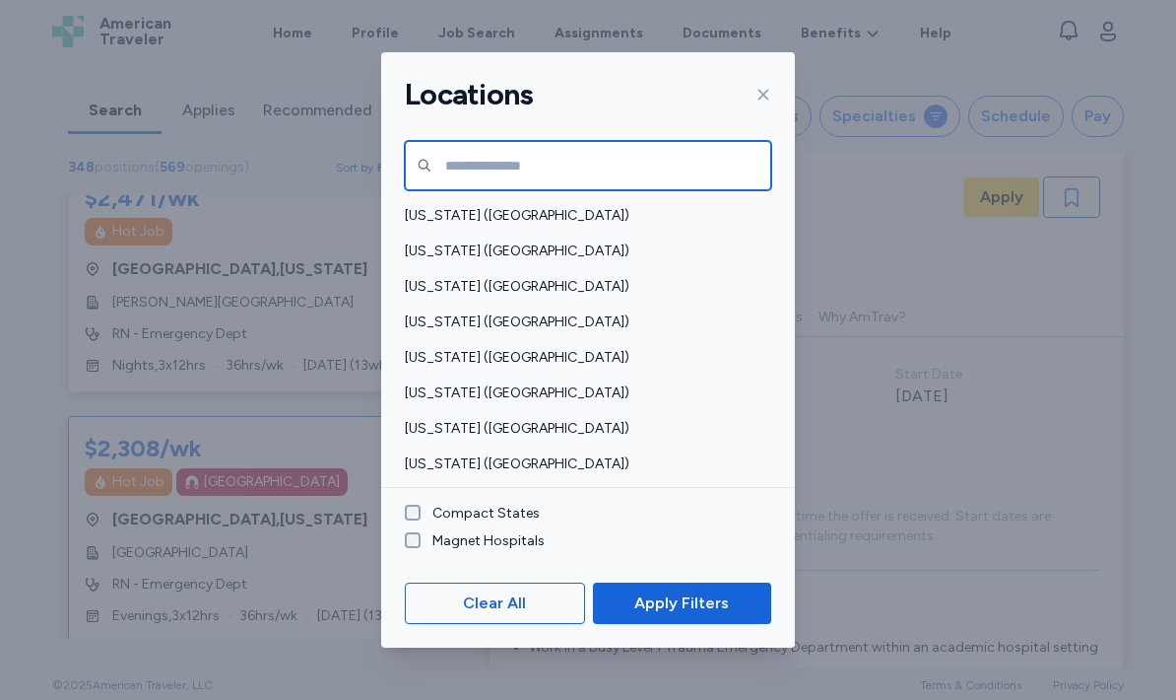
click at [631, 164] on input "text" at bounding box center [588, 165] width 367 height 49
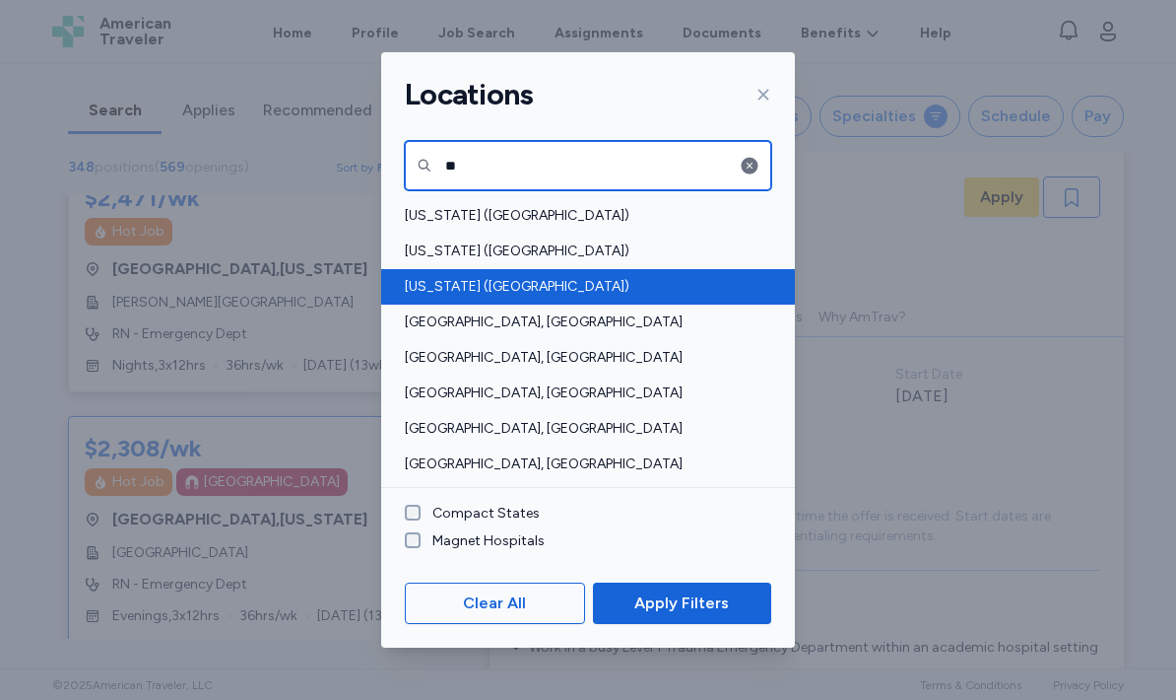
type input "**"
click at [506, 291] on span "[US_STATE] ([GEOGRAPHIC_DATA])" at bounding box center [582, 287] width 355 height 20
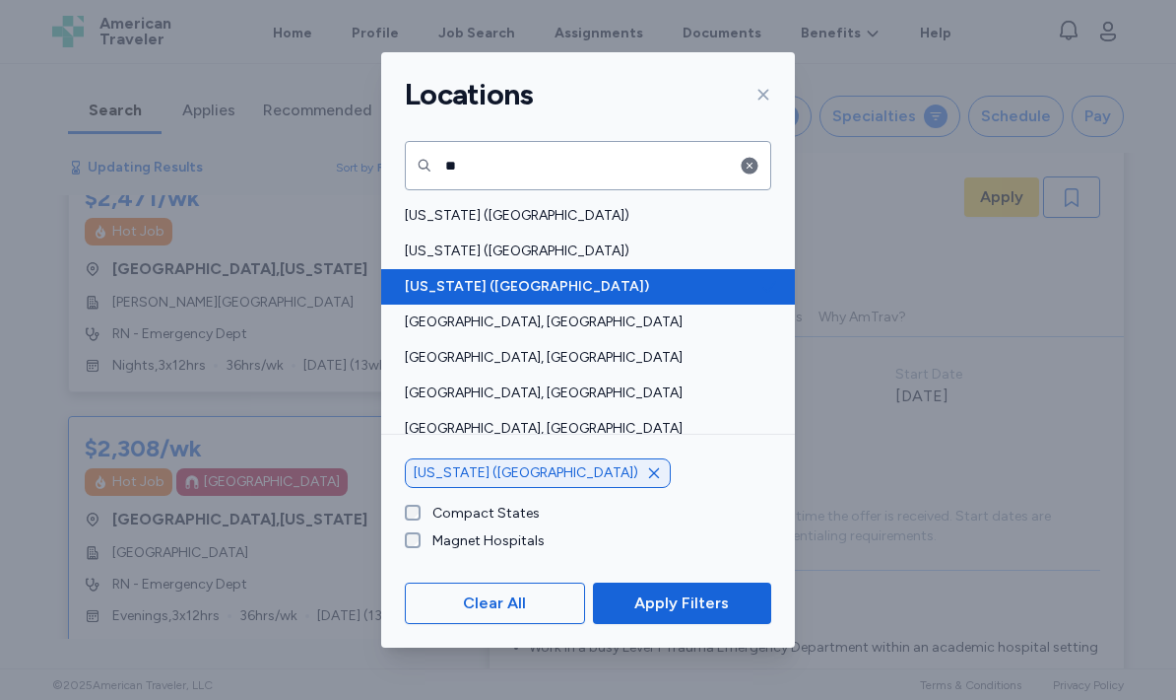
scroll to position [2, 0]
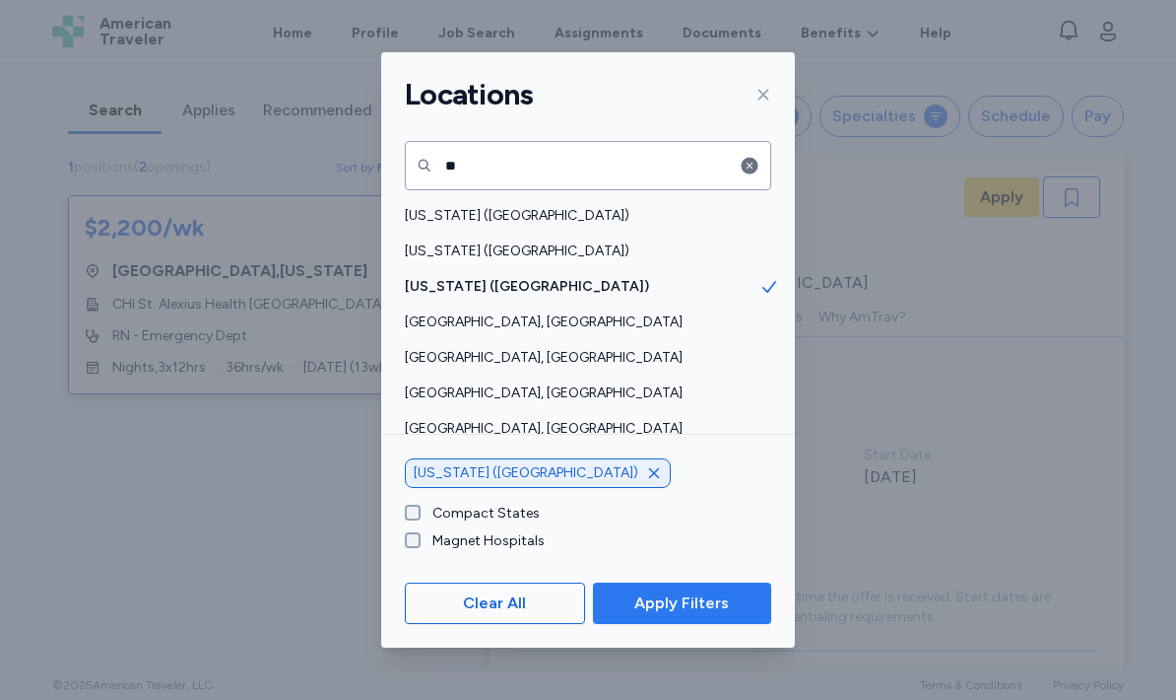
click at [723, 598] on span "Apply Filters" at bounding box center [681, 603] width 95 height 24
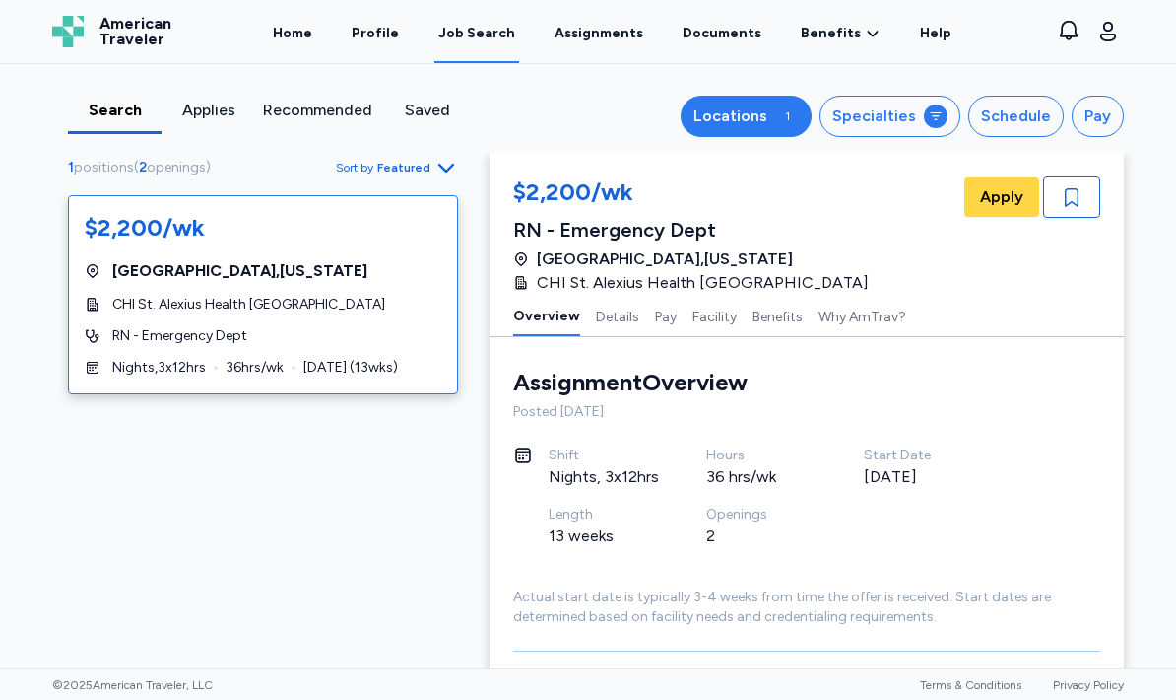
click at [760, 115] on div "Locations" at bounding box center [731, 116] width 74 height 24
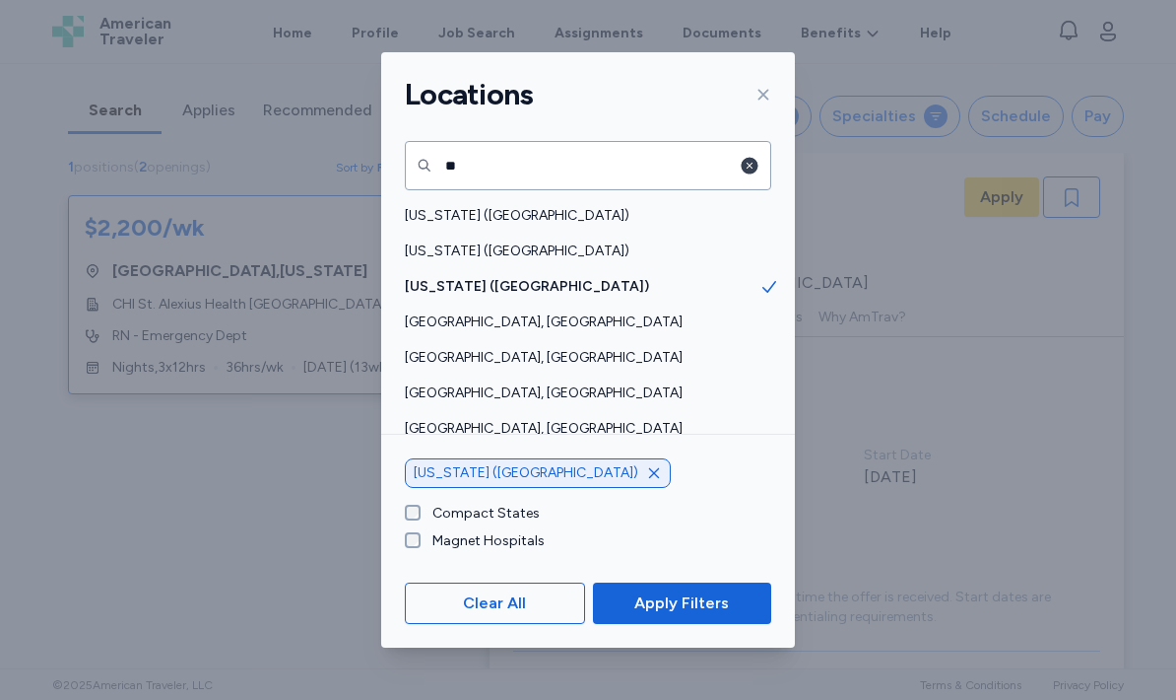
click at [749, 166] on icon "button" at bounding box center [750, 166] width 20 height 20
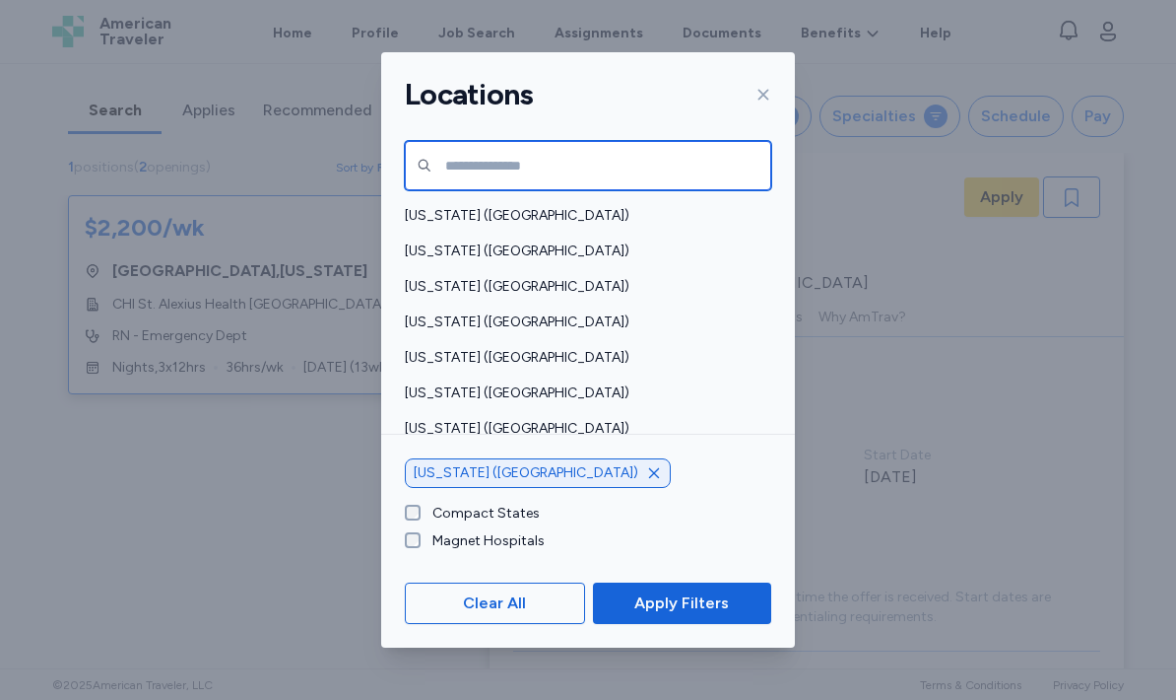
click at [583, 166] on input "text" at bounding box center [588, 165] width 367 height 49
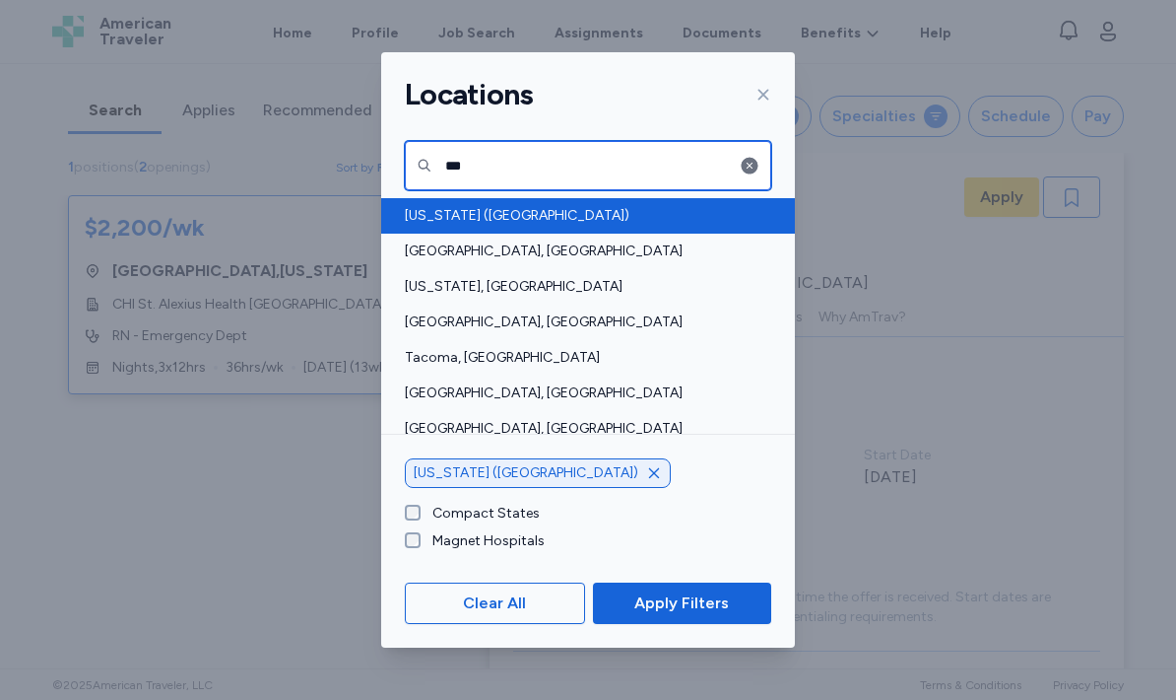
type input "***"
click at [548, 210] on span "[US_STATE] ([GEOGRAPHIC_DATA])" at bounding box center [582, 216] width 355 height 20
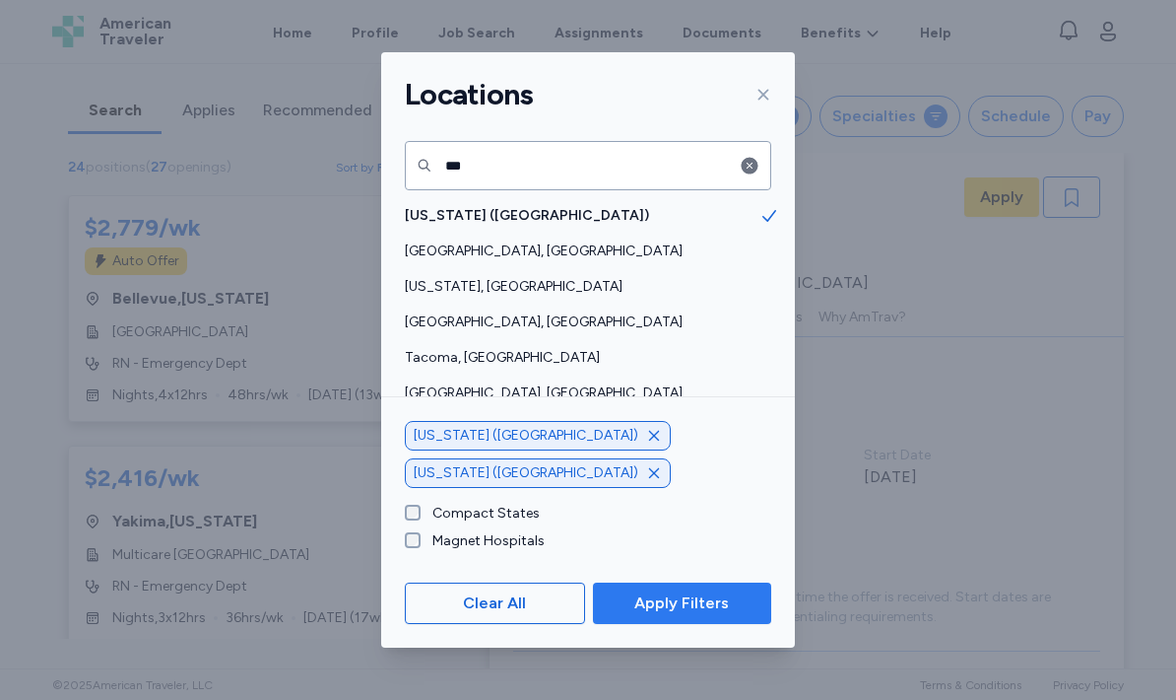
click at [743, 600] on span "Apply Filters" at bounding box center [682, 603] width 147 height 24
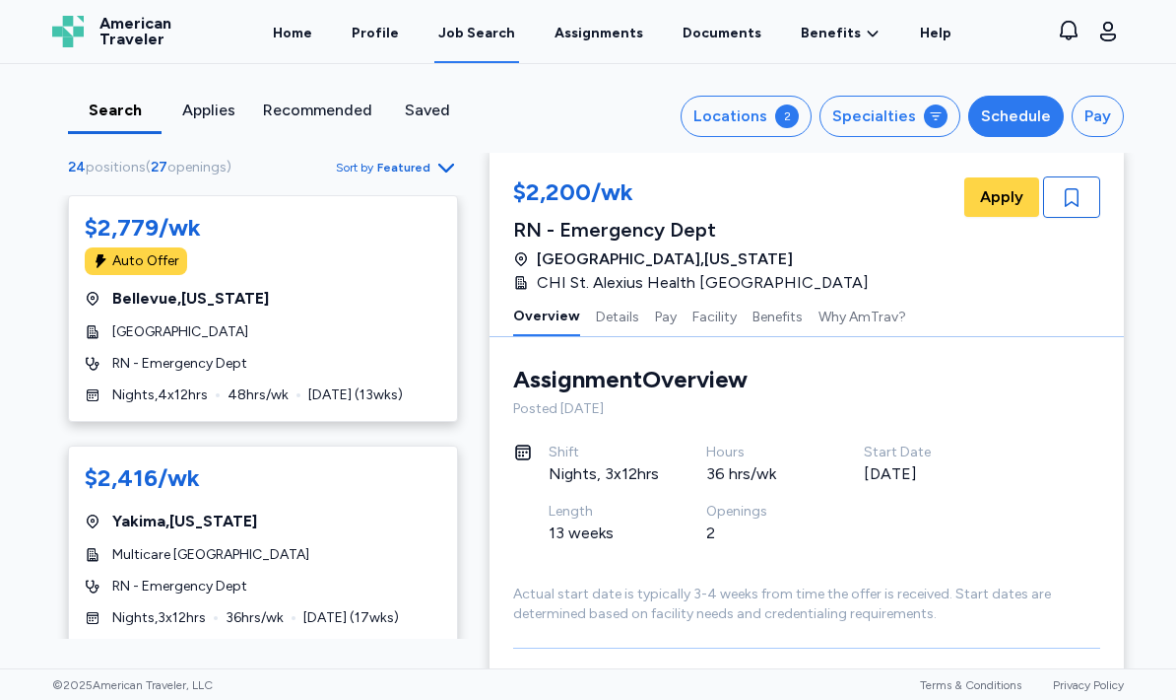
click at [1037, 114] on div "Schedule" at bounding box center [1016, 116] width 70 height 24
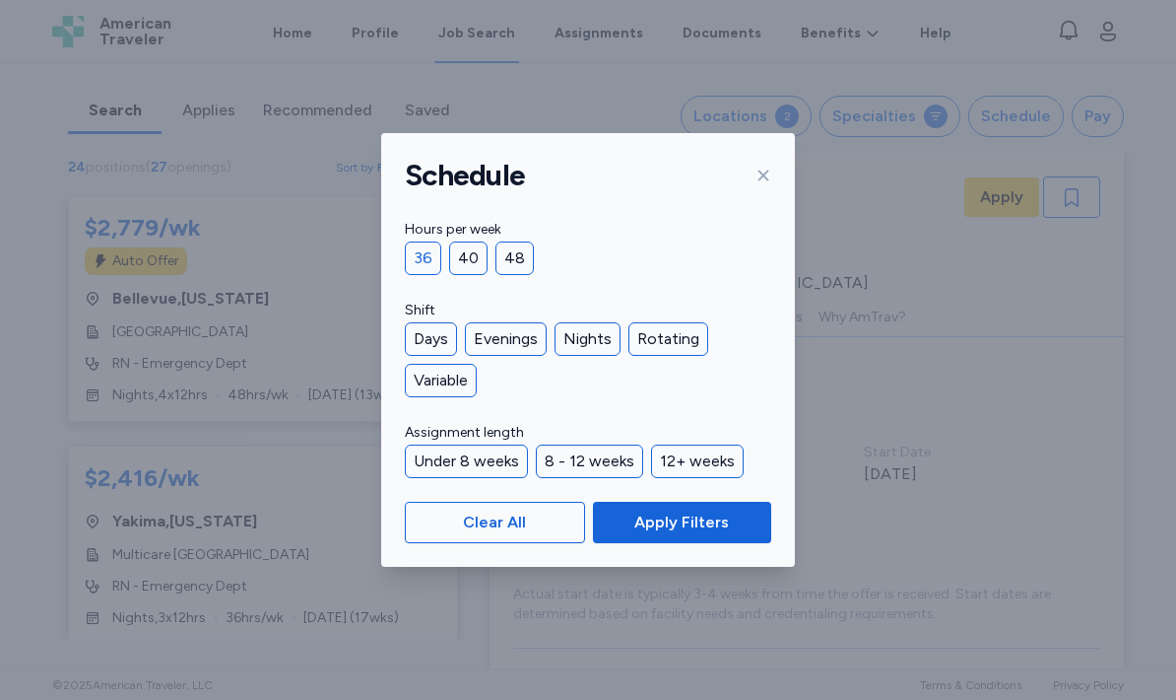
click at [430, 265] on div "36" at bounding box center [423, 257] width 36 height 33
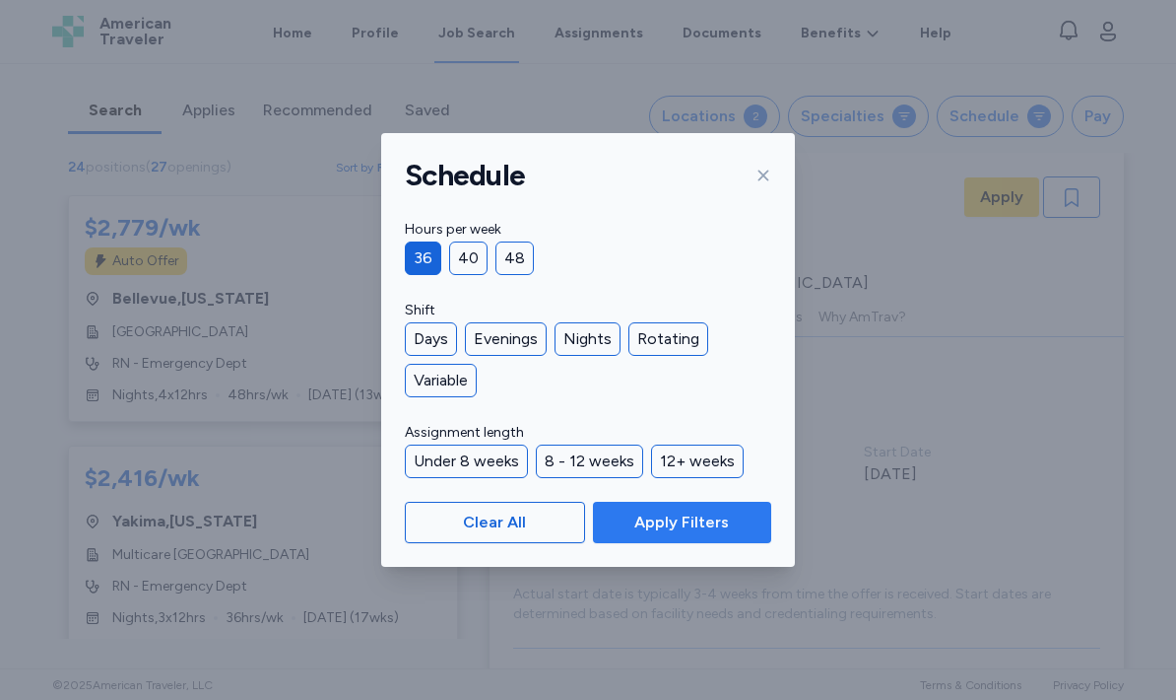
click at [706, 540] on button "Apply Filters" at bounding box center [682, 521] width 178 height 41
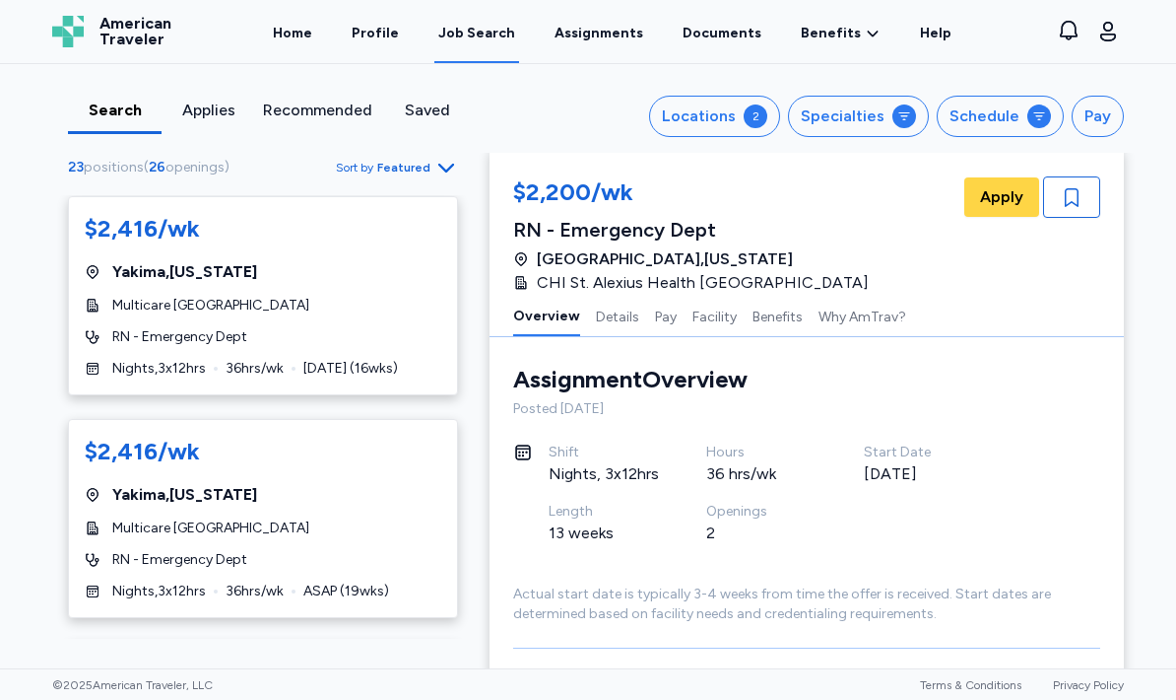
scroll to position [221, 0]
click at [418, 176] on span "Sort by Featured" at bounding box center [397, 168] width 122 height 24
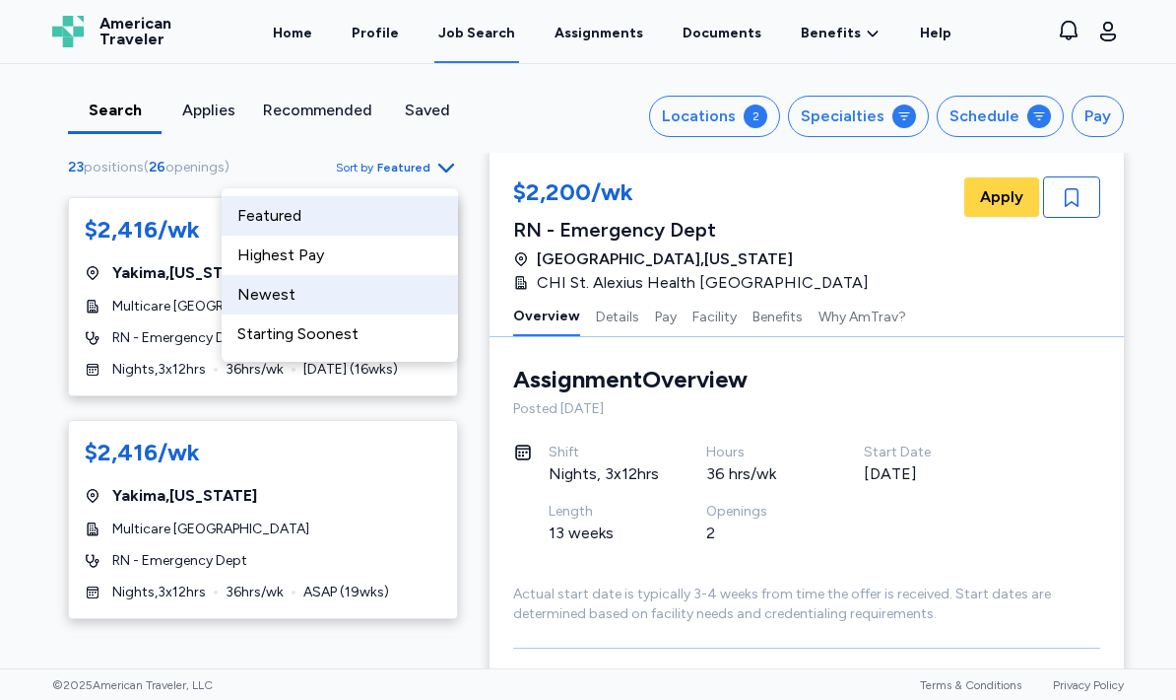
click at [263, 290] on div "Newest" at bounding box center [340, 294] width 236 height 39
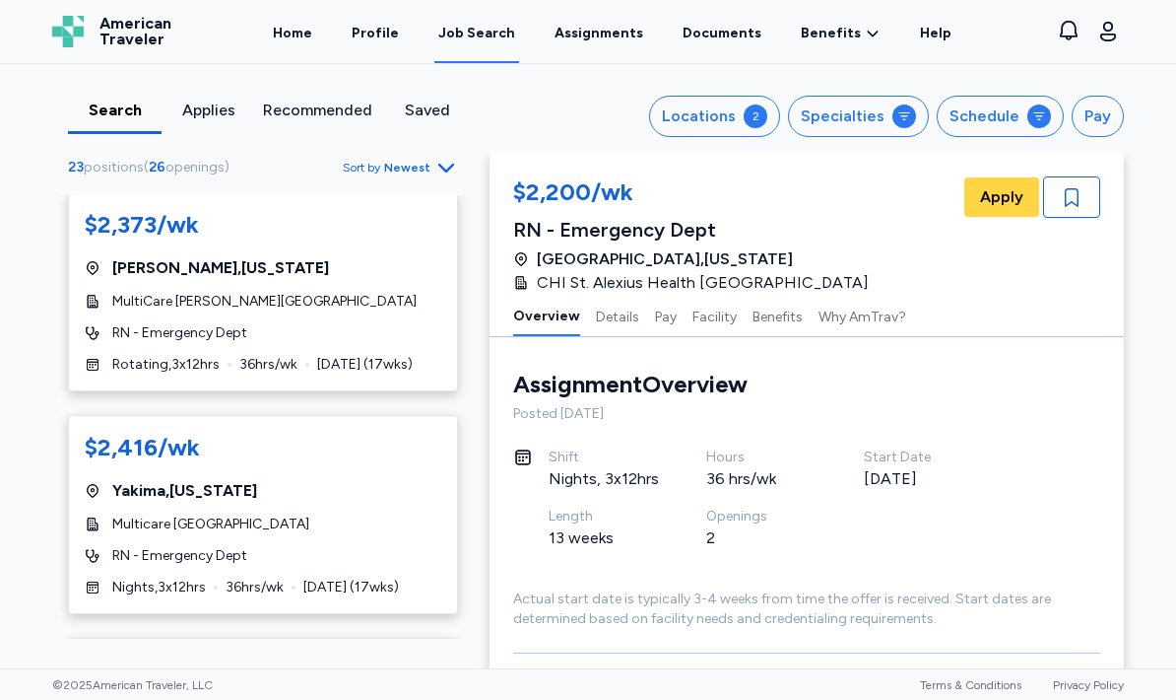
scroll to position [2323, 0]
click at [425, 165] on span "Newest" at bounding box center [407, 168] width 46 height 16
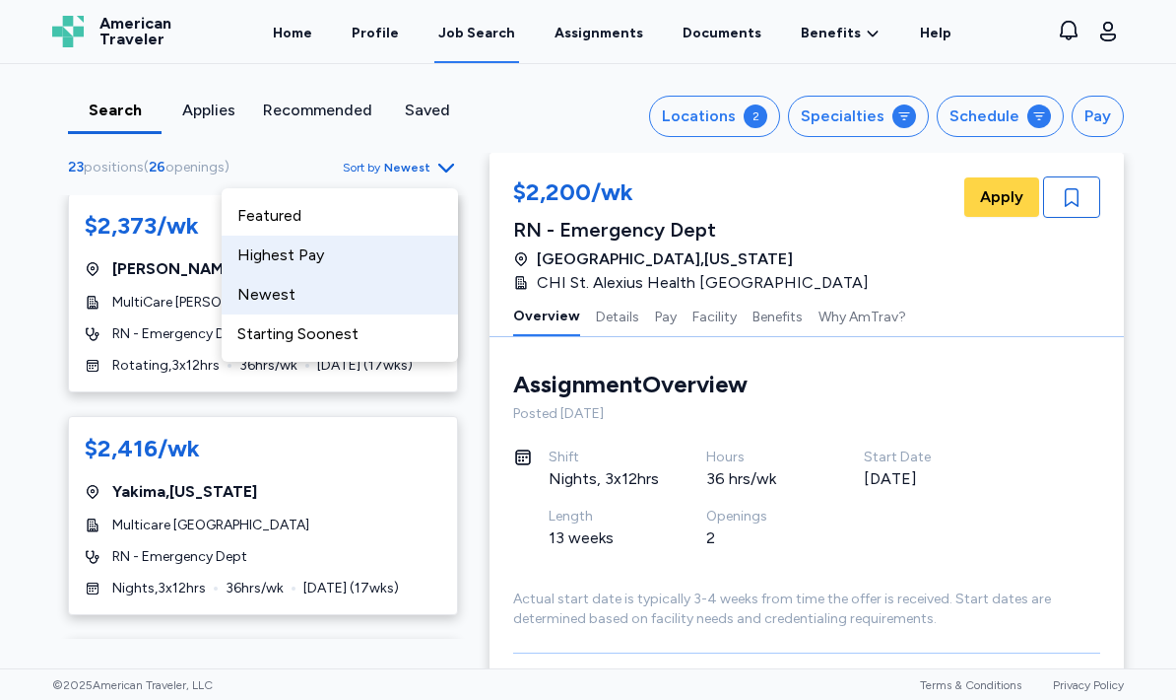
click at [247, 264] on div "Highest Pay" at bounding box center [340, 254] width 236 height 39
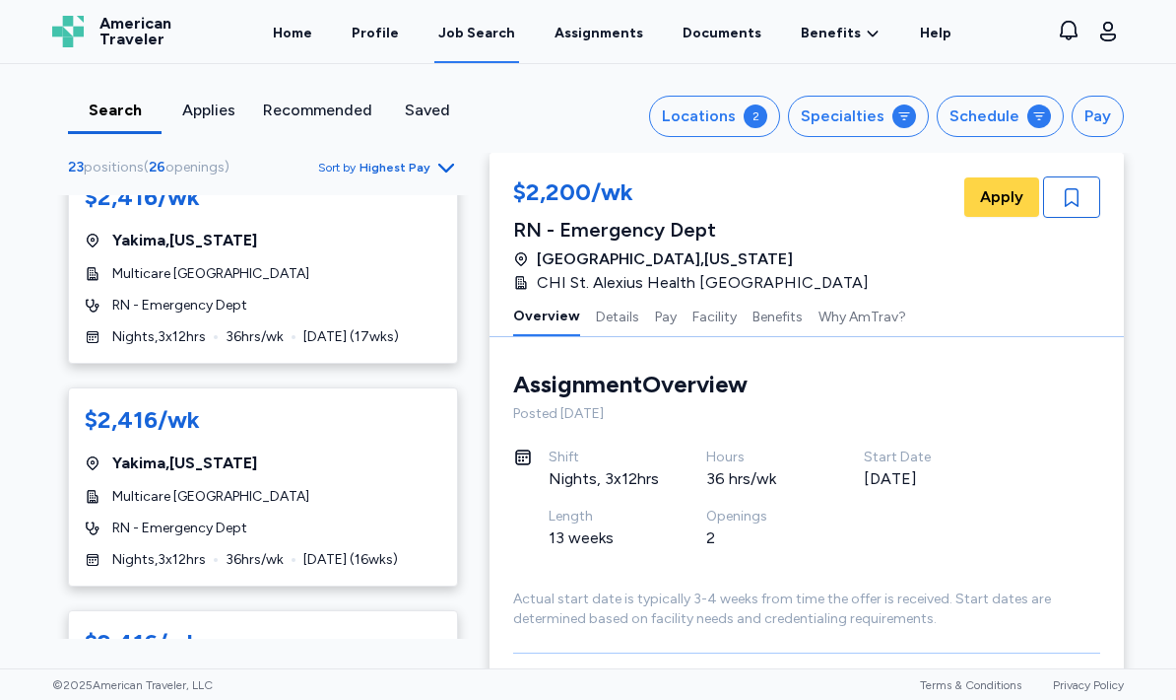
scroll to position [40, 0]
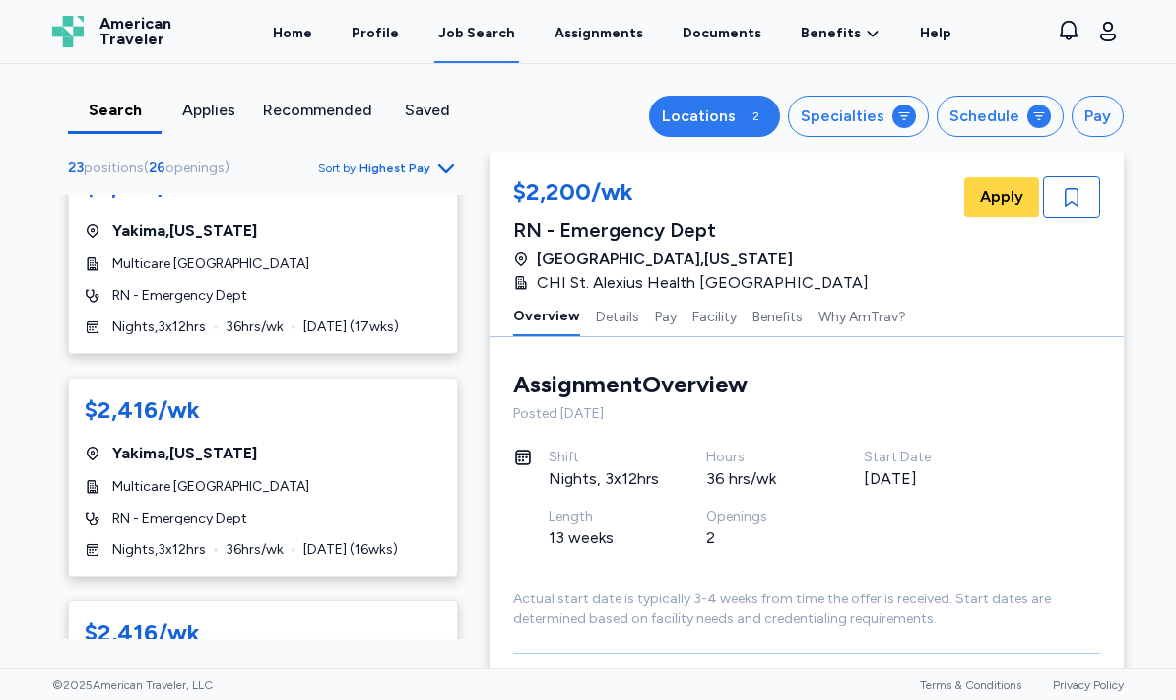
click at [765, 106] on div "2" at bounding box center [756, 116] width 24 height 24
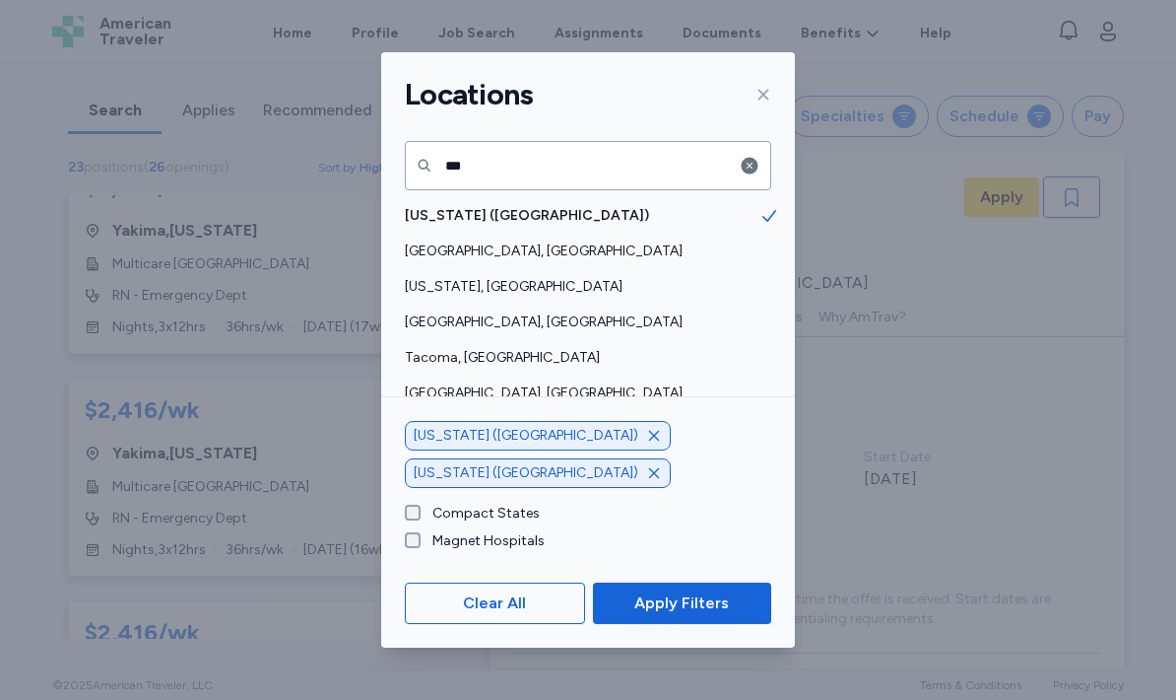
click at [662, 478] on icon "button" at bounding box center [654, 473] width 16 height 16
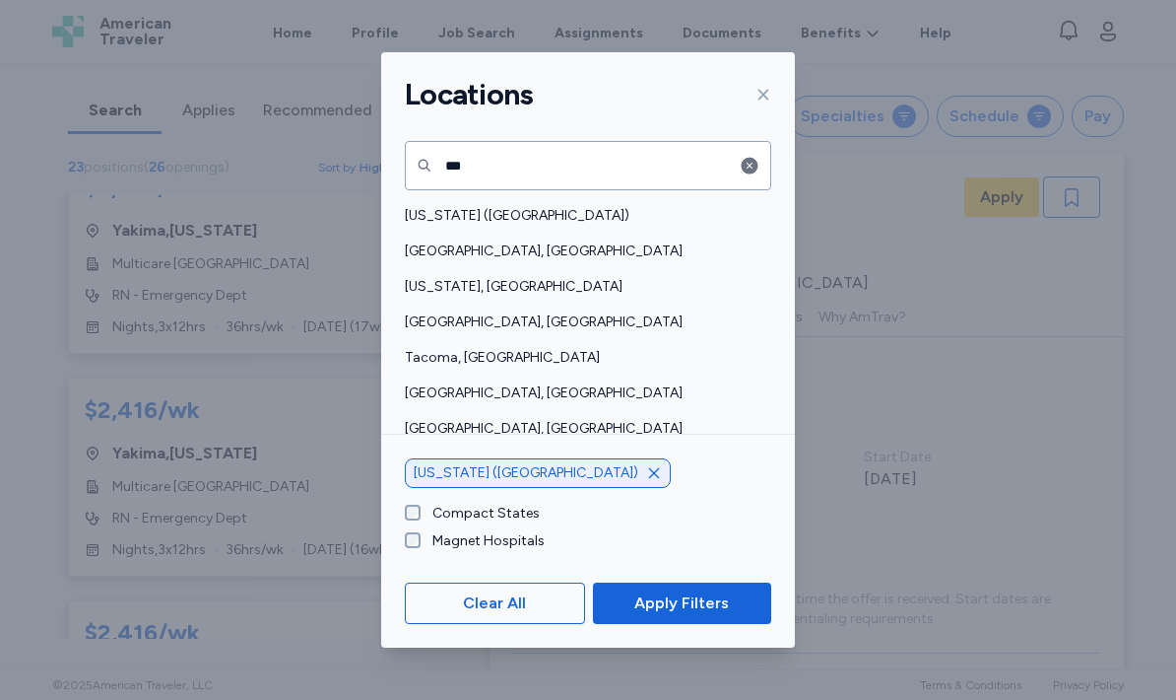
click at [646, 480] on icon "button" at bounding box center [654, 473] width 16 height 16
click at [767, 157] on div at bounding box center [756, 165] width 32 height 49
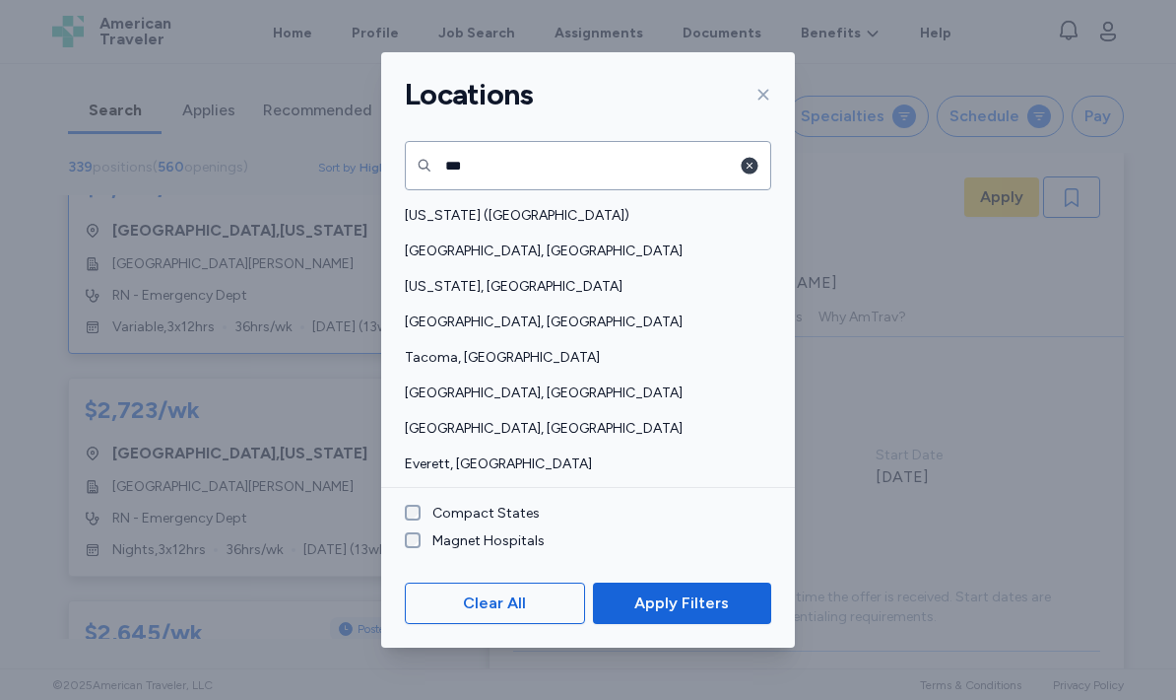
click at [740, 171] on icon "button" at bounding box center [750, 166] width 20 height 20
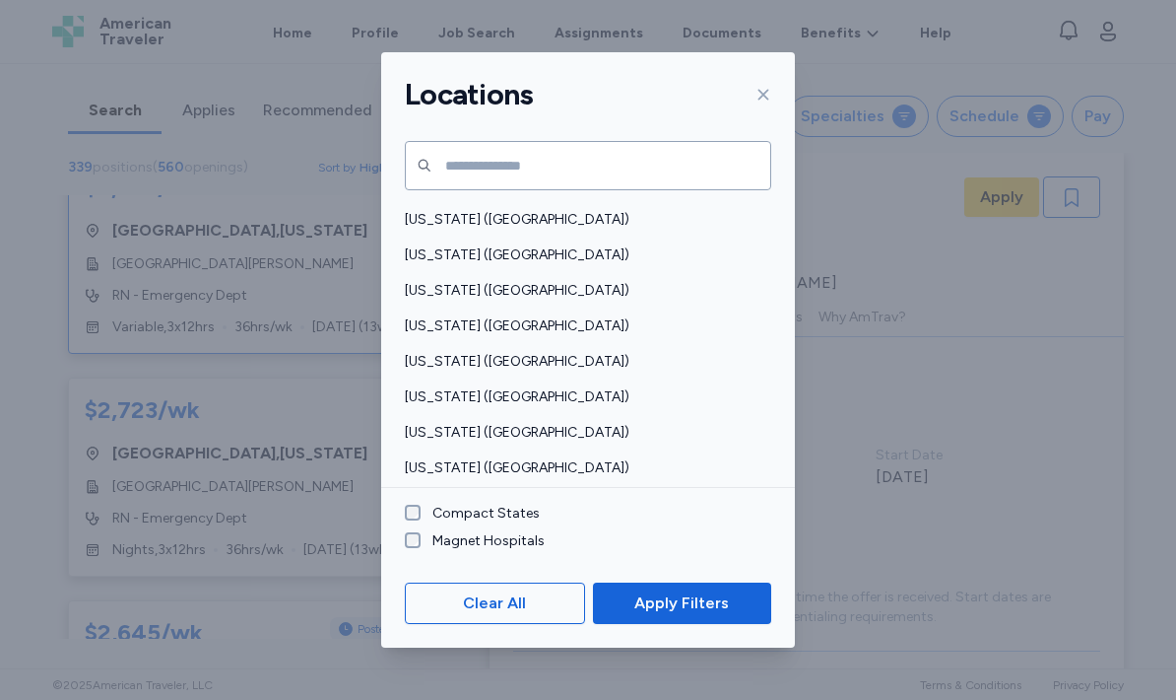
scroll to position [946, 0]
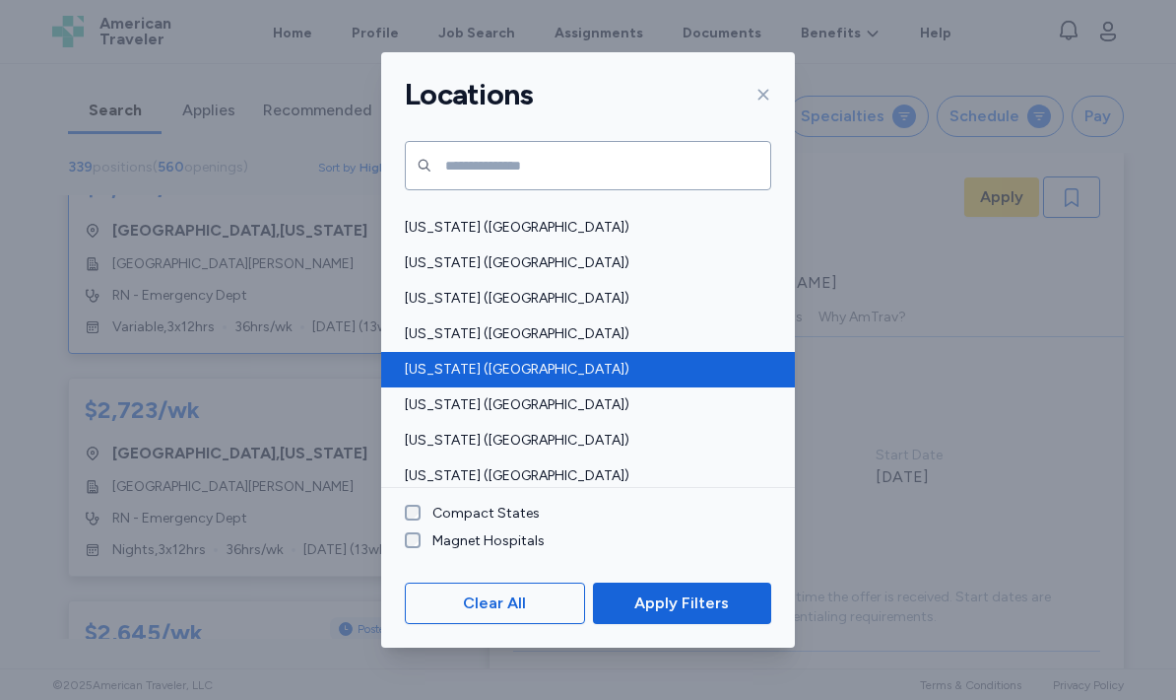
click at [506, 367] on span "[US_STATE] ([GEOGRAPHIC_DATA])" at bounding box center [582, 370] width 355 height 20
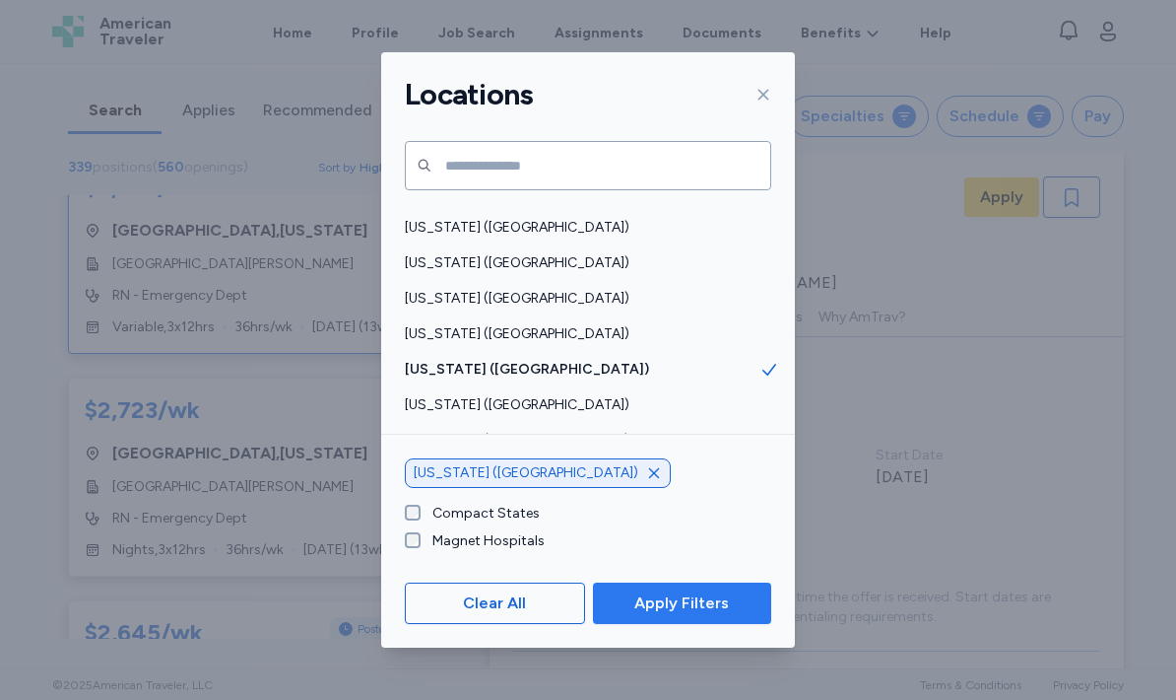
click at [691, 594] on span "Apply Filters" at bounding box center [681, 603] width 95 height 24
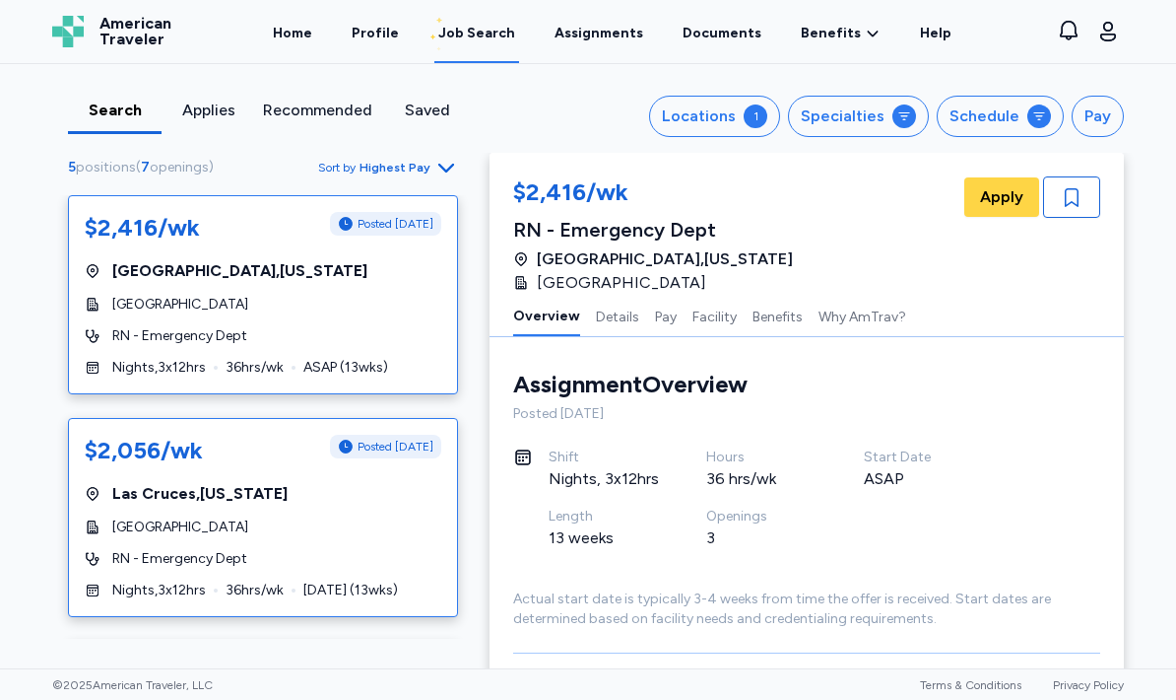
click at [138, 555] on span "RN - Emergency Dept" at bounding box center [179, 559] width 135 height 20
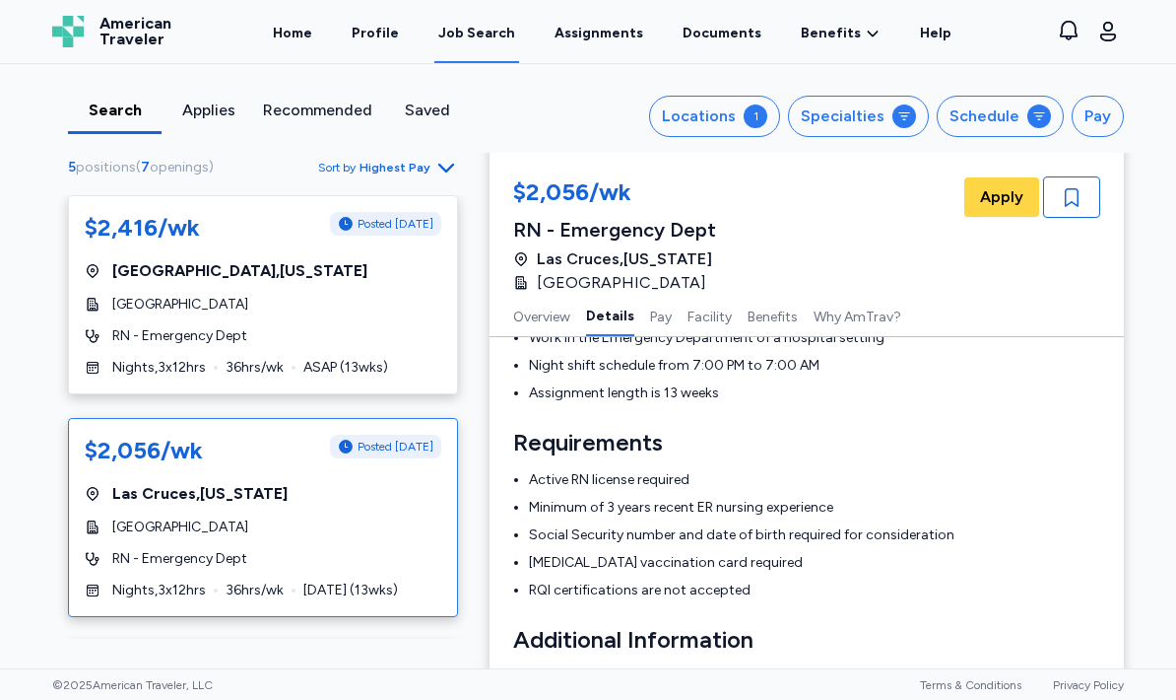
scroll to position [392, 0]
click at [710, 329] on button "Facility" at bounding box center [710, 315] width 44 height 41
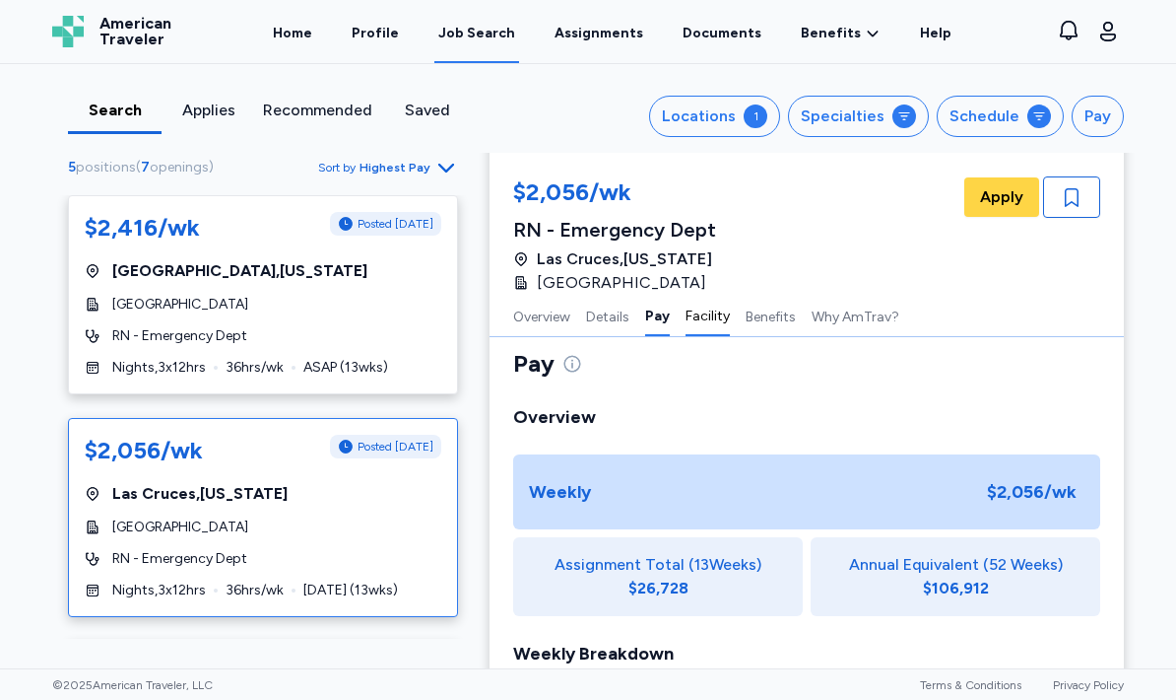
scroll to position [933, 0]
click at [619, 331] on button "Details" at bounding box center [607, 315] width 43 height 41
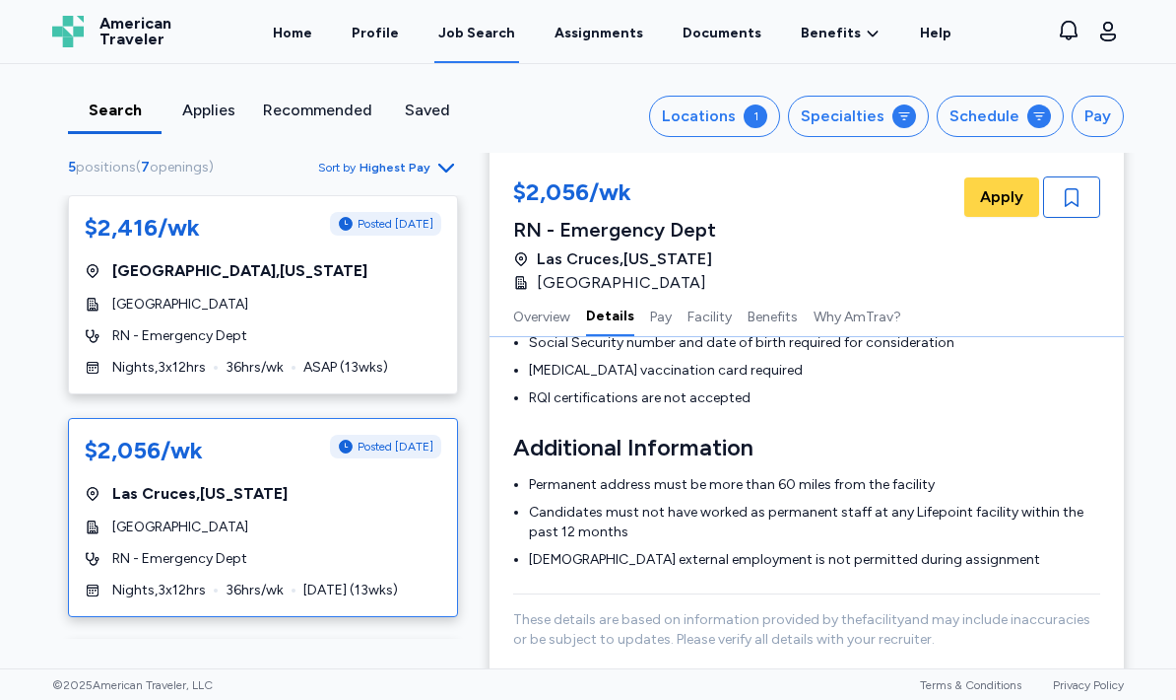
scroll to position [584, 0]
